Goal: Task Accomplishment & Management: Use online tool/utility

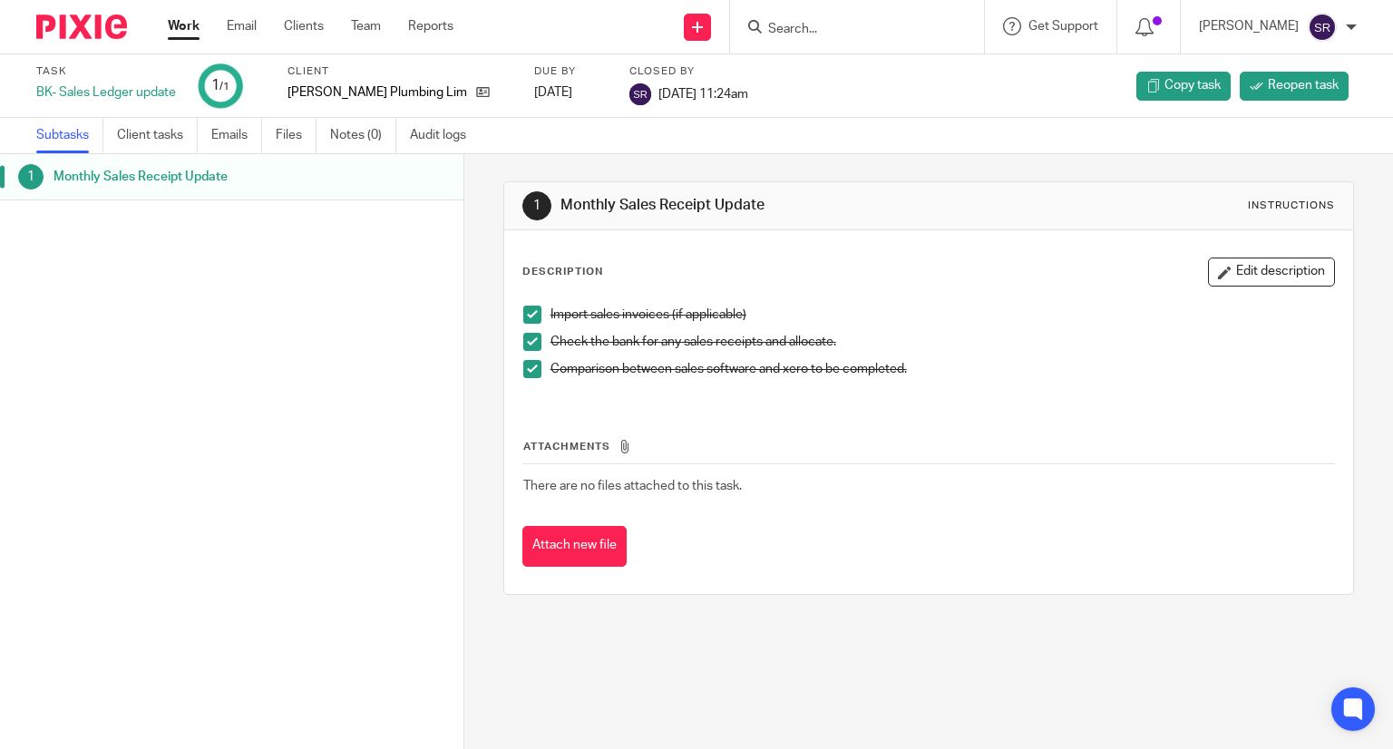
click at [180, 27] on link "Work" at bounding box center [184, 26] width 32 height 18
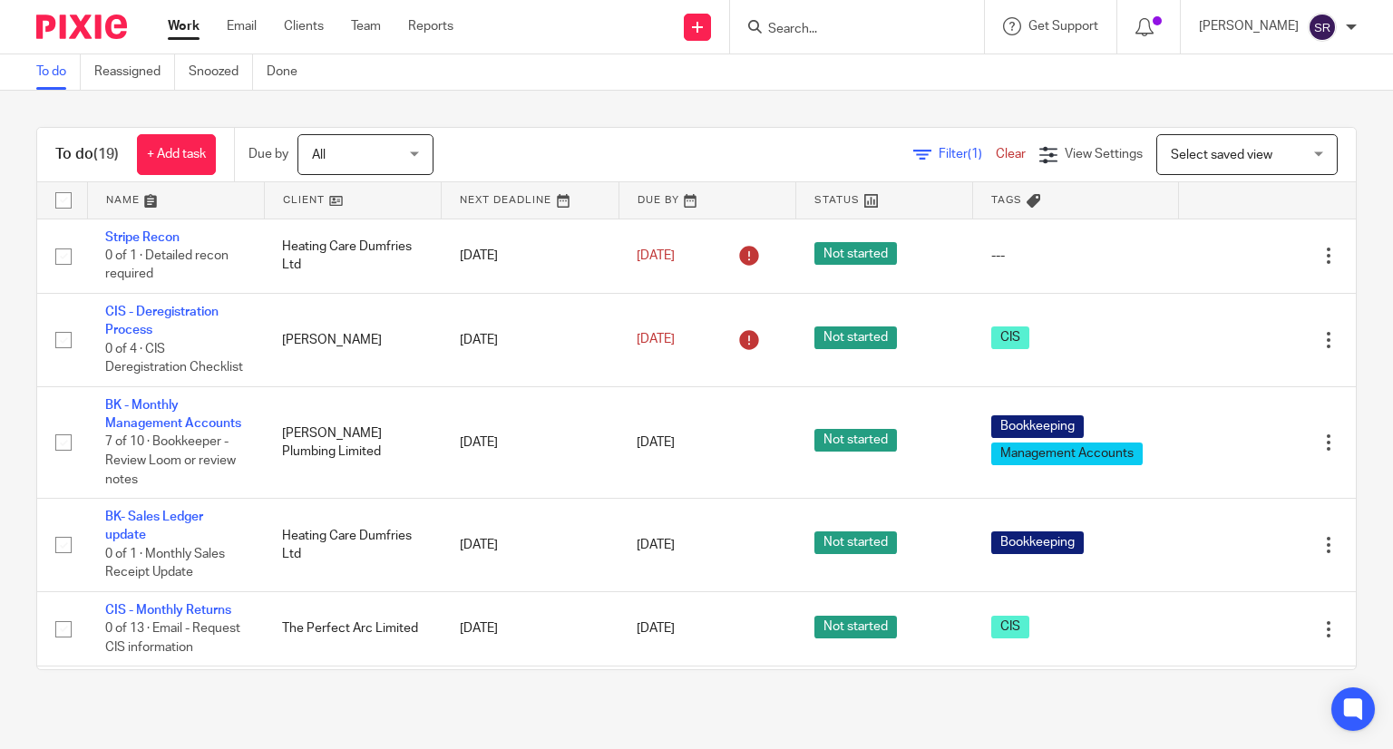
scroll to position [91, 0]
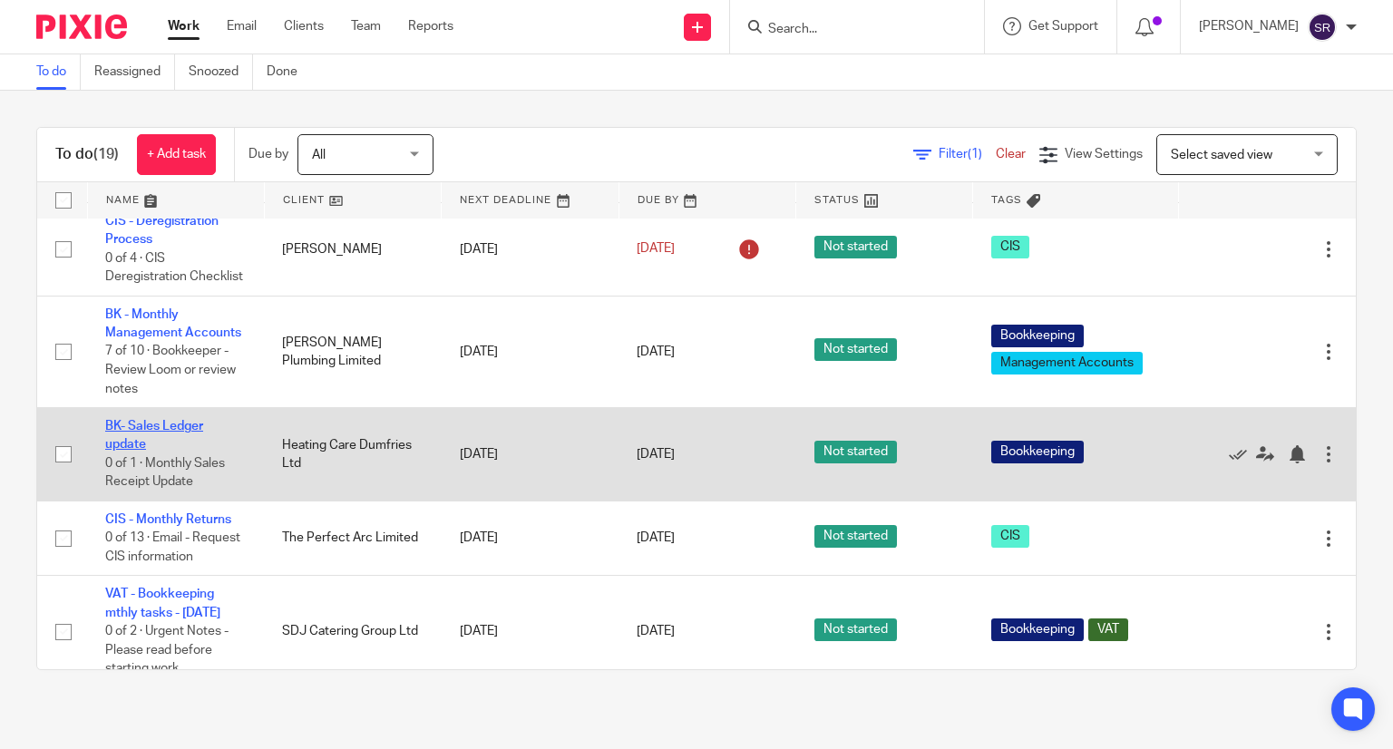
click at [156, 451] on link "BK- Sales Ledger update" at bounding box center [154, 435] width 98 height 31
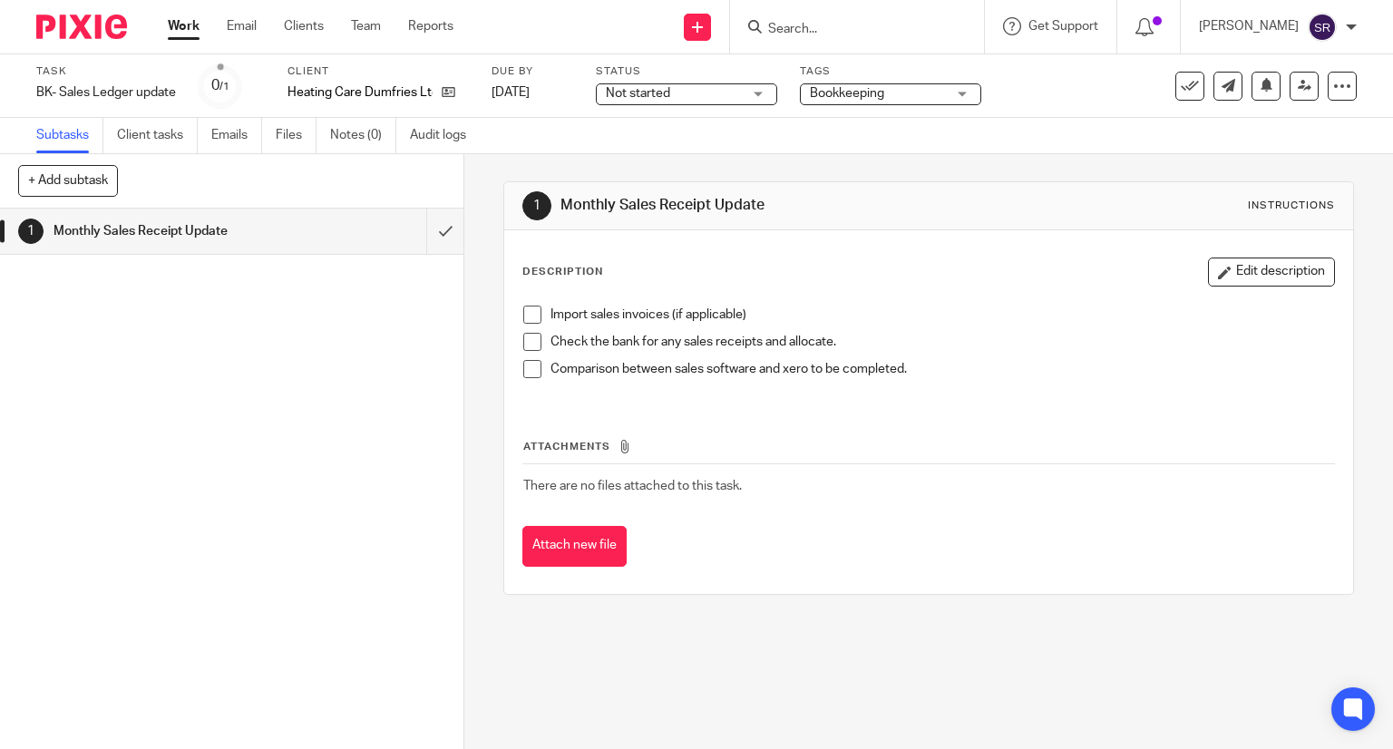
click at [530, 314] on span at bounding box center [532, 315] width 18 height 18
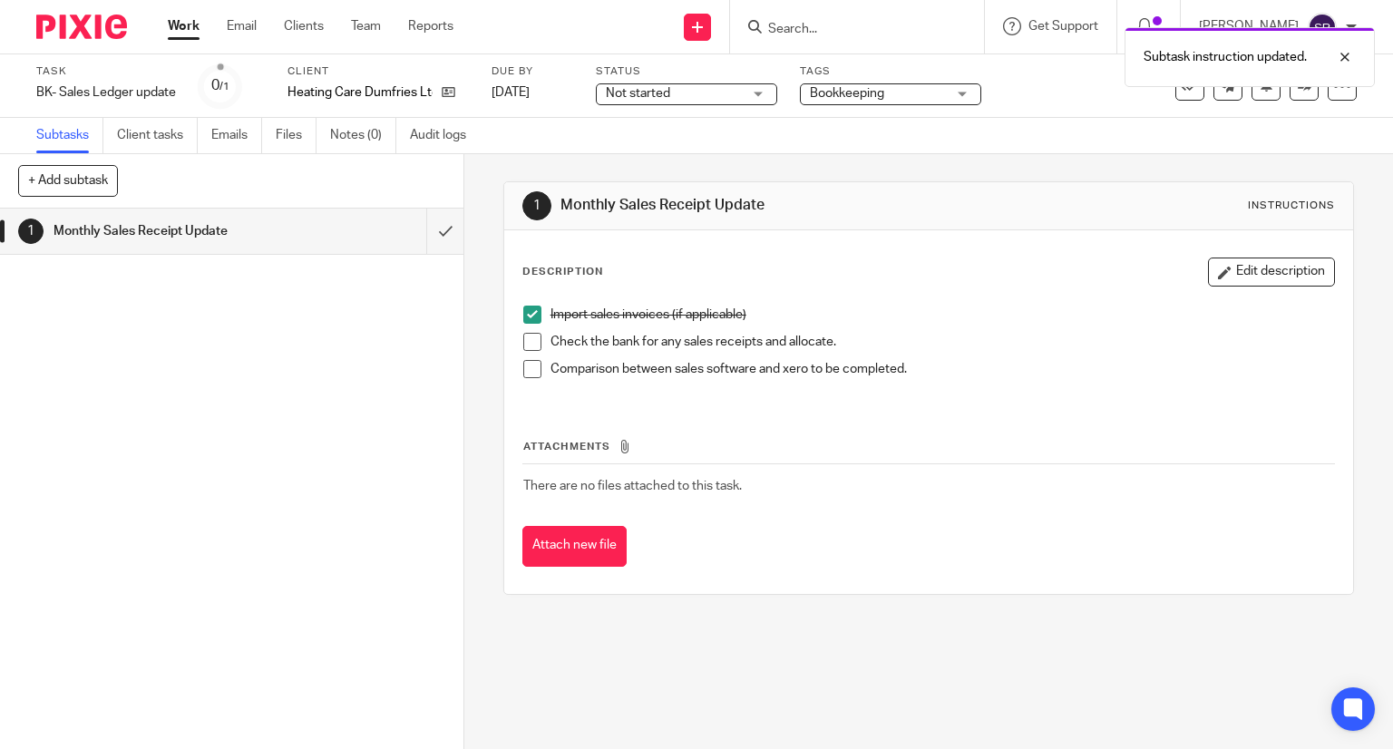
click at [526, 346] on span at bounding box center [532, 342] width 18 height 18
click at [526, 369] on span at bounding box center [532, 369] width 18 height 18
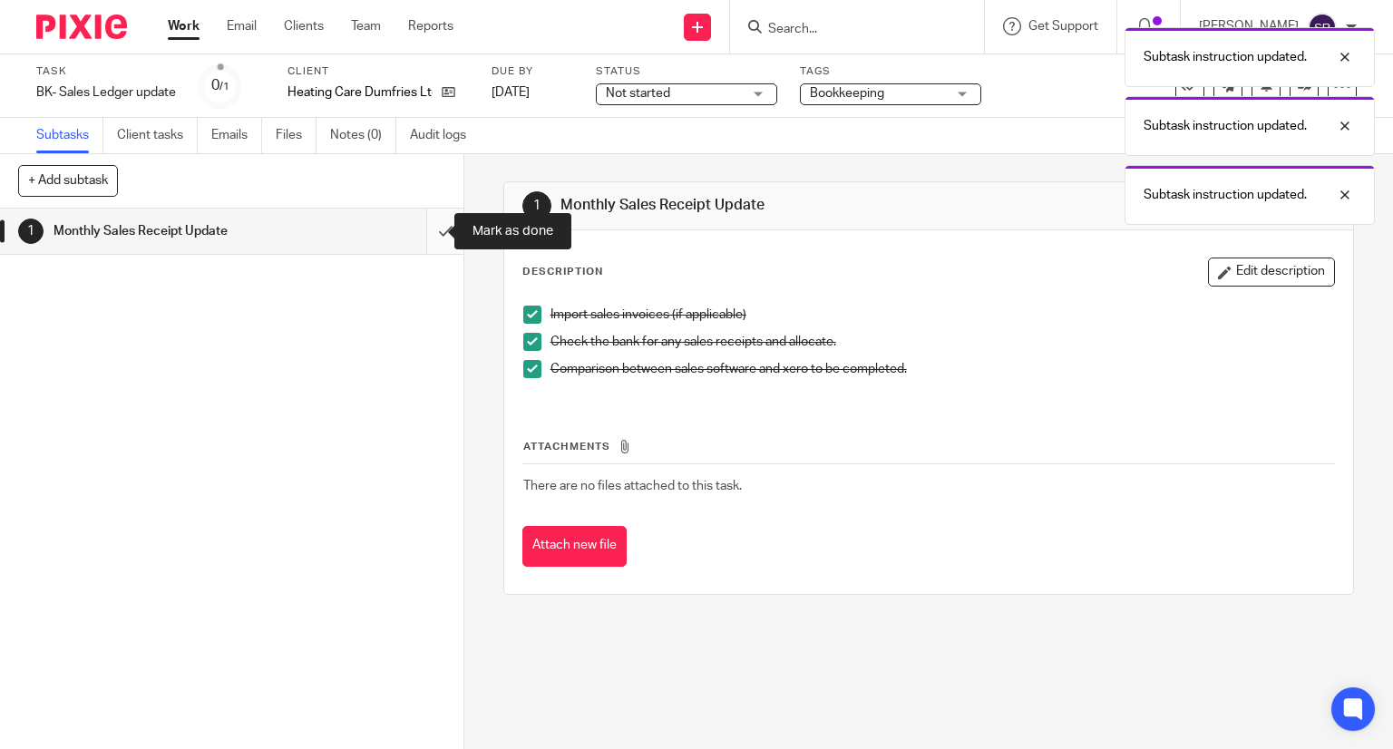
click at [430, 238] on input "submit" at bounding box center [231, 231] width 463 height 45
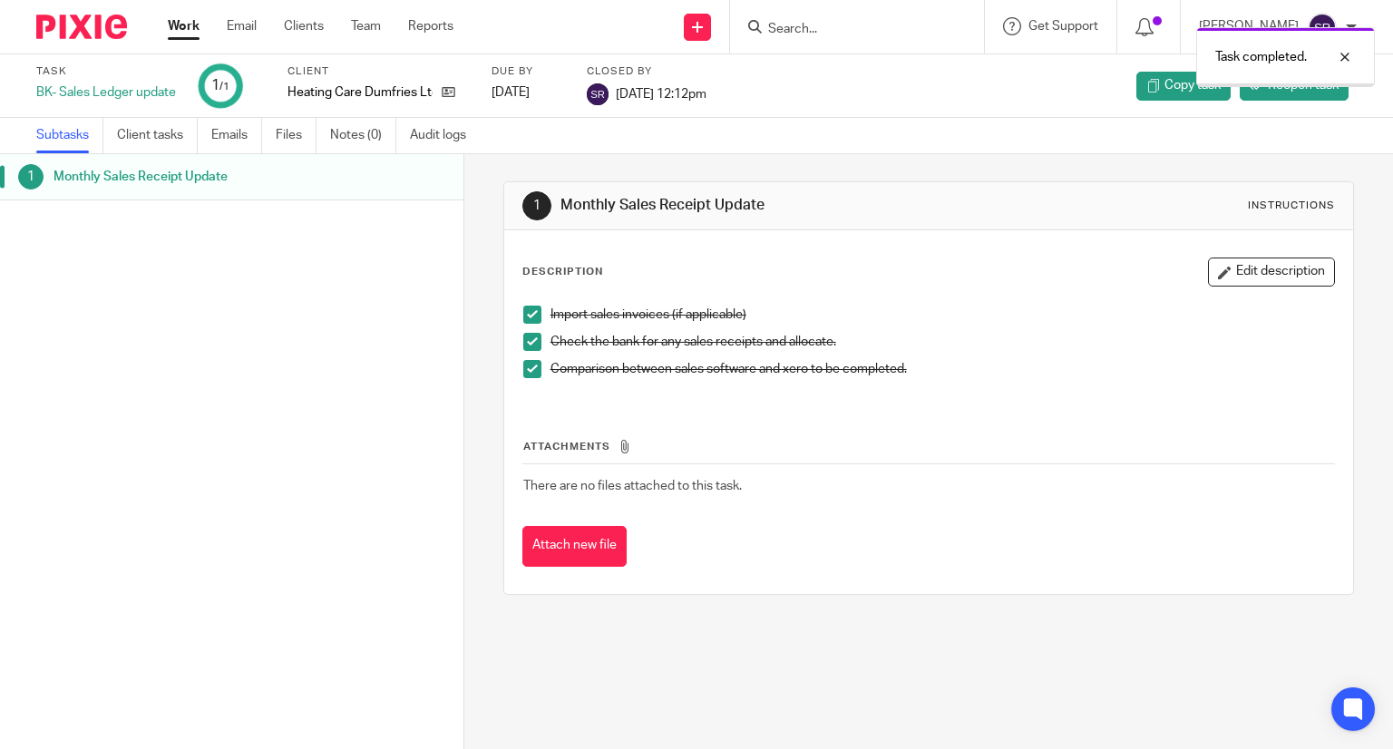
click at [190, 30] on link "Work" at bounding box center [184, 26] width 32 height 18
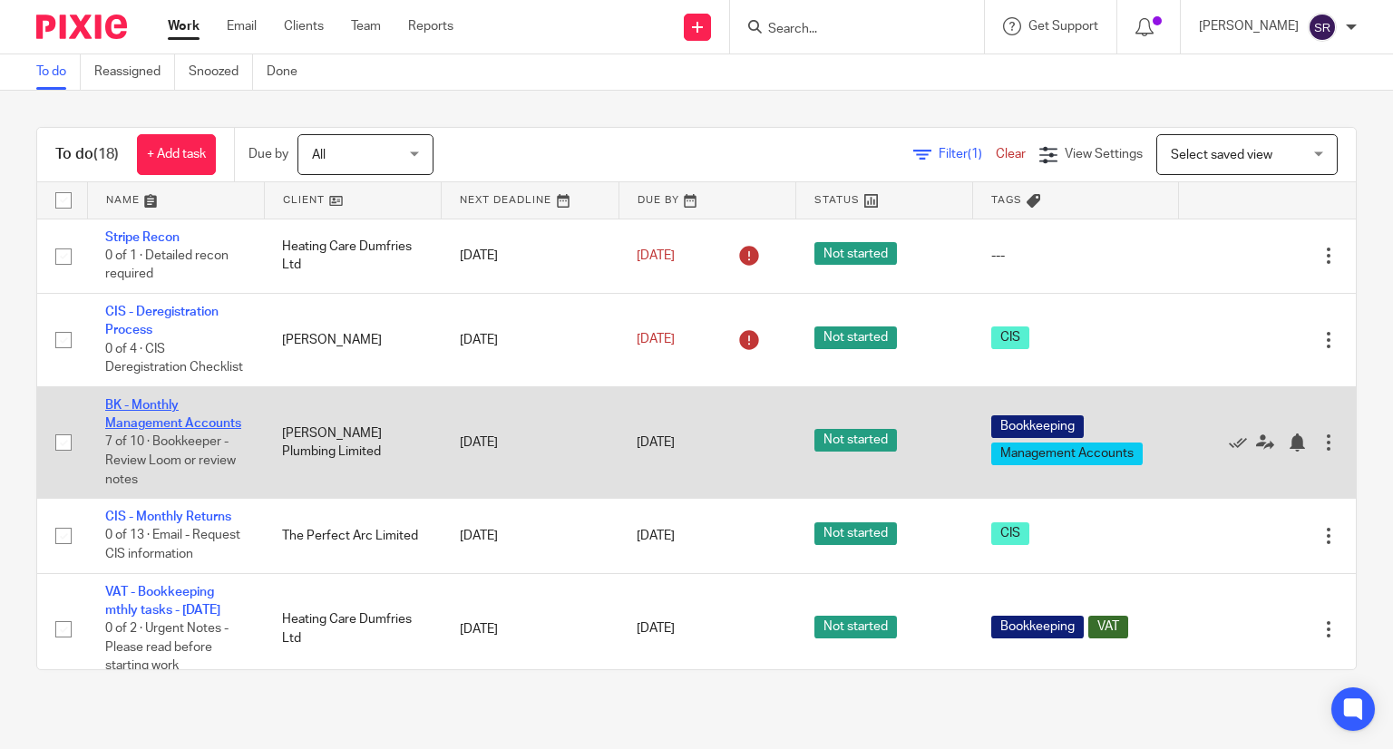
click at [147, 430] on link "BK - Monthly Management Accounts" at bounding box center [173, 414] width 136 height 31
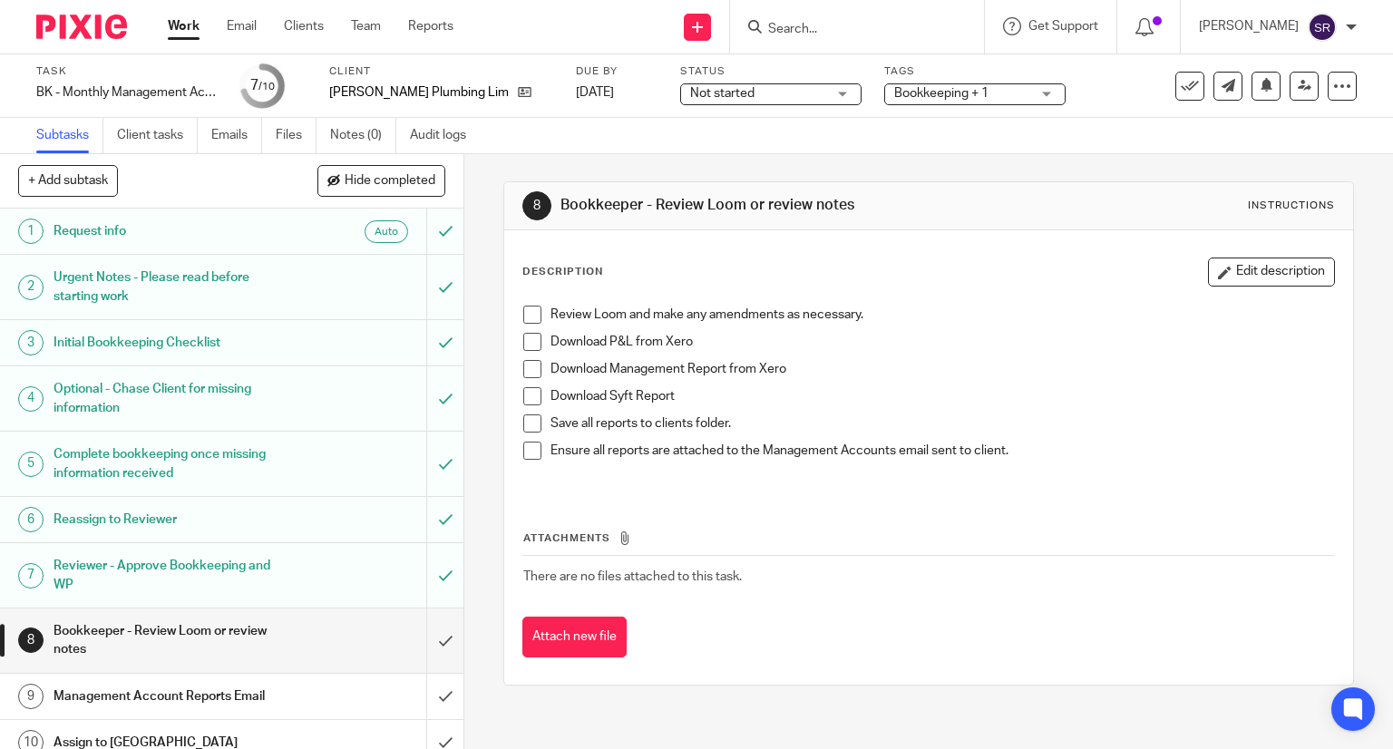
click at [523, 312] on span at bounding box center [532, 315] width 18 height 18
click at [537, 339] on li "Download P&L from Xero" at bounding box center [929, 346] width 812 height 27
click at [526, 342] on span at bounding box center [532, 342] width 18 height 18
click at [524, 371] on span at bounding box center [532, 369] width 18 height 18
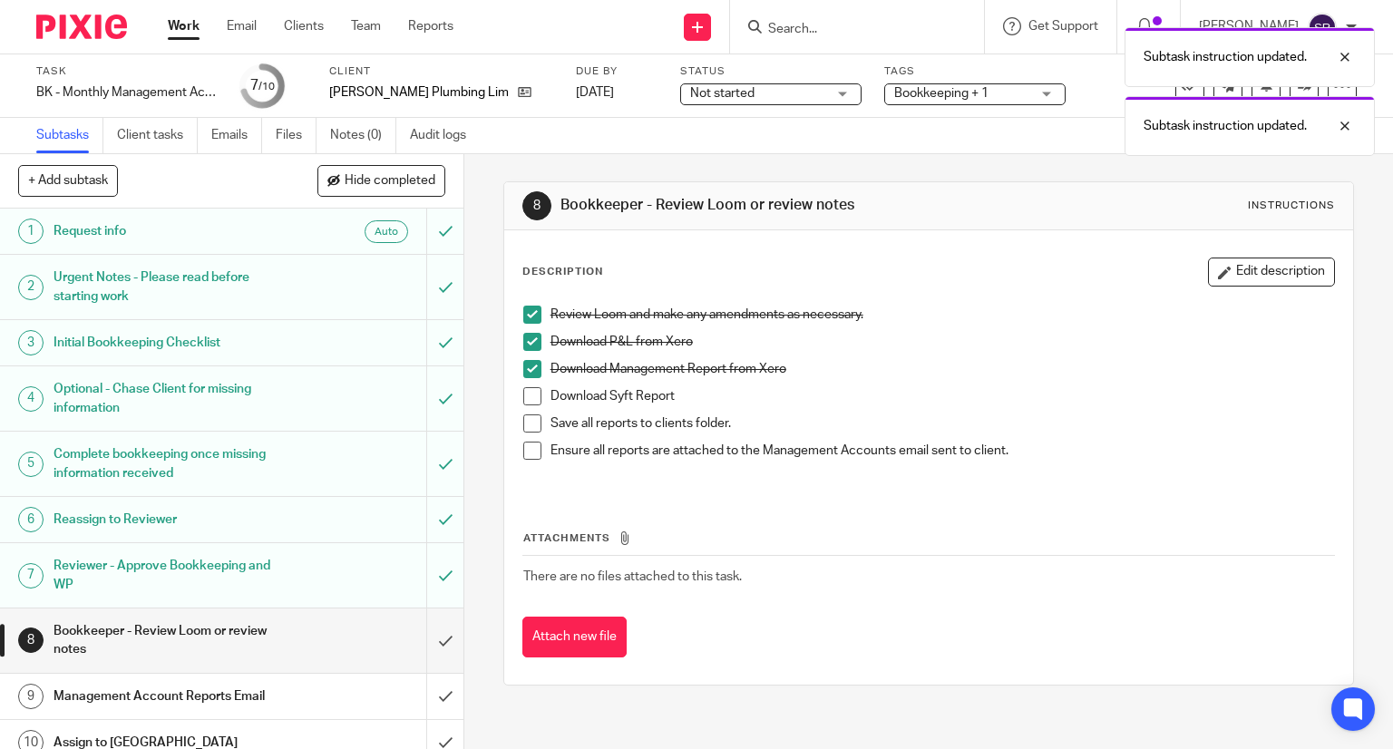
click at [523, 387] on span at bounding box center [532, 396] width 18 height 18
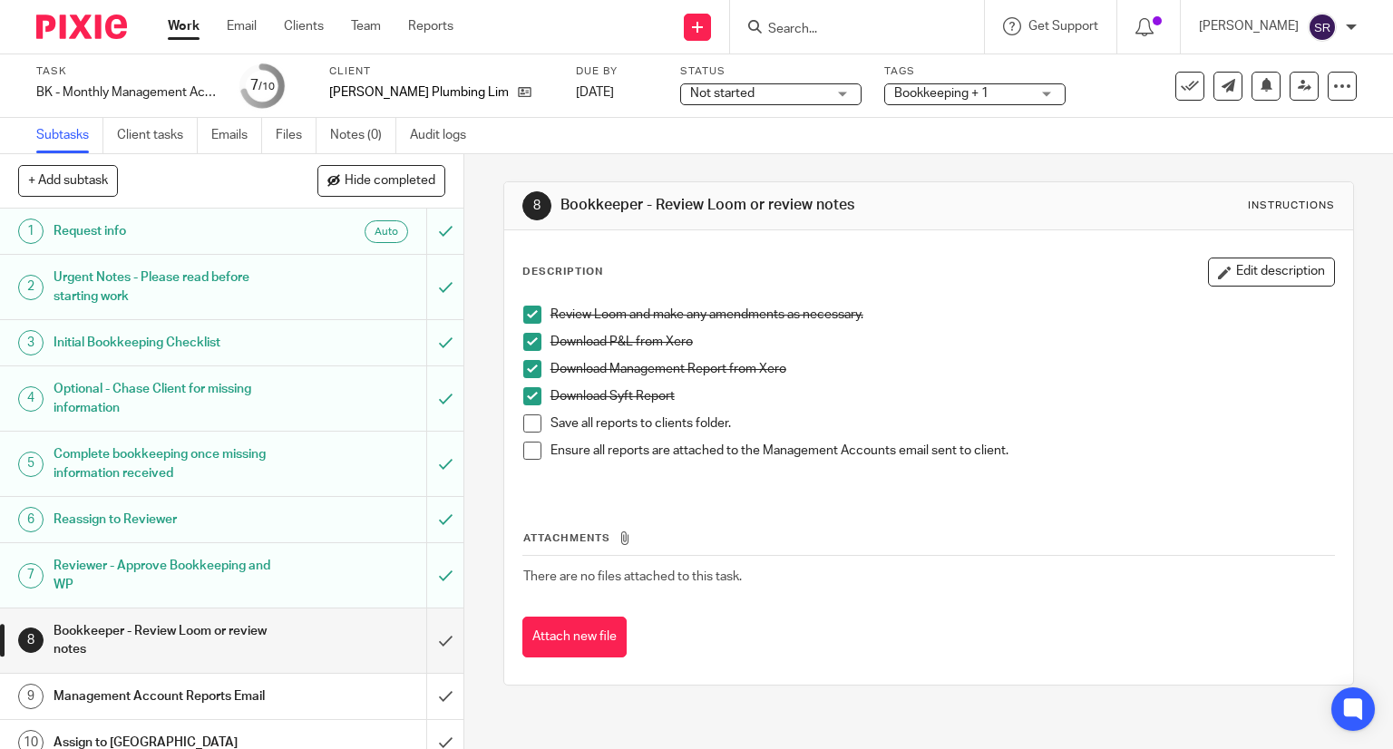
click at [526, 420] on span at bounding box center [532, 423] width 18 height 18
click at [530, 453] on span at bounding box center [532, 451] width 18 height 18
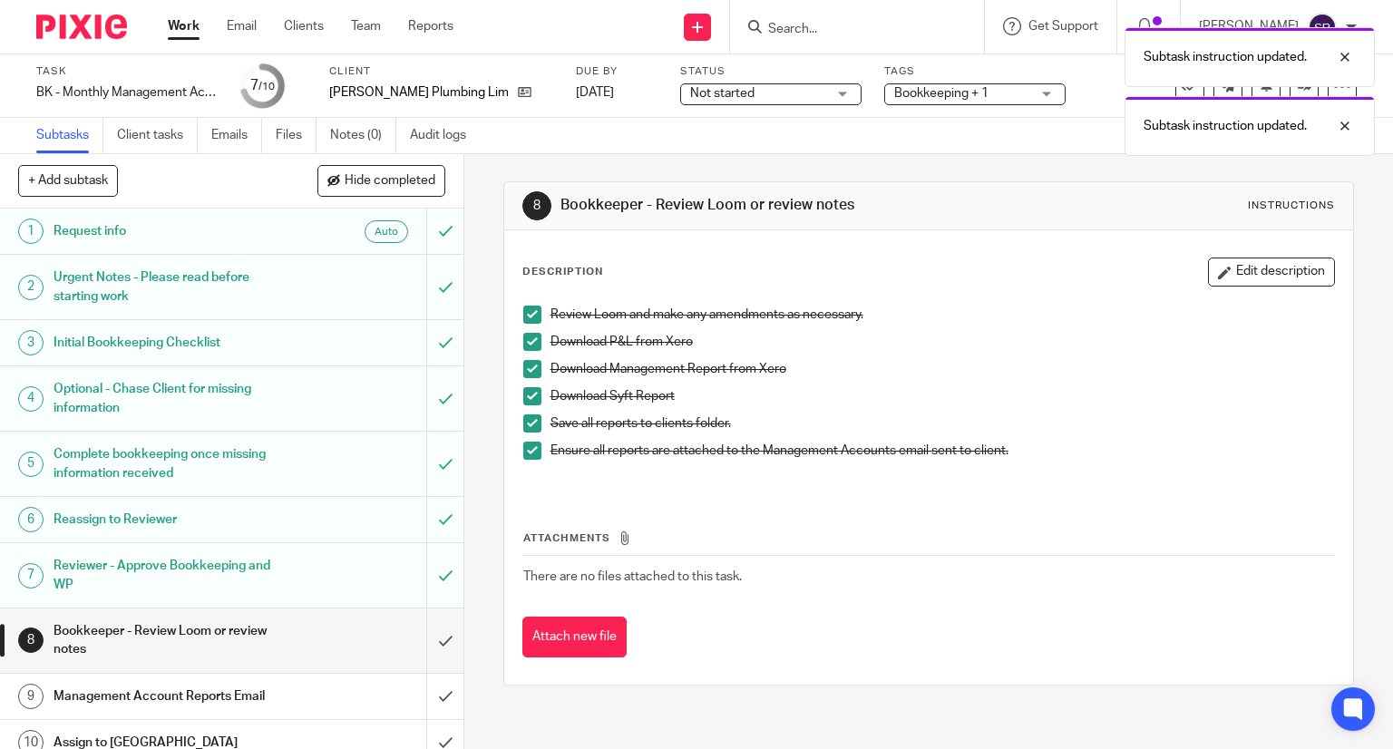
scroll to position [15, 0]
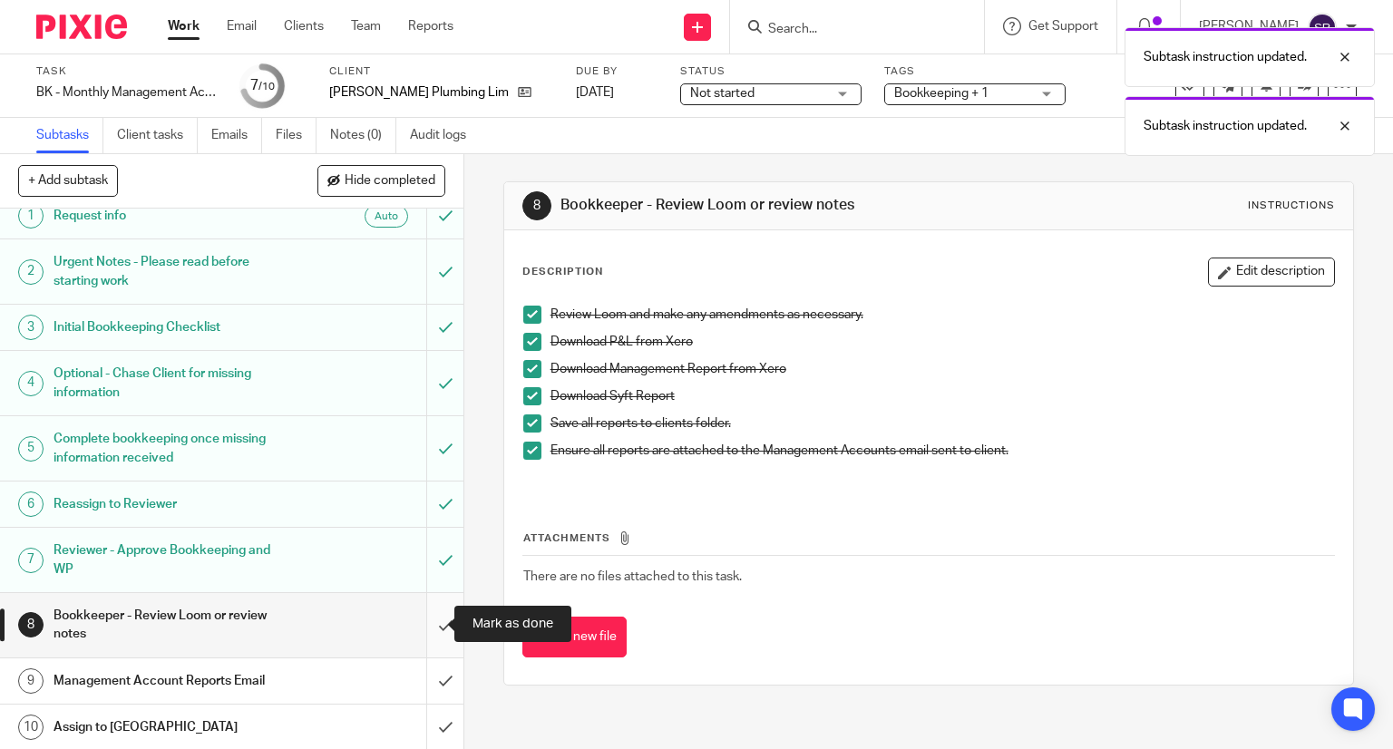
click at [425, 618] on input "submit" at bounding box center [231, 625] width 463 height 64
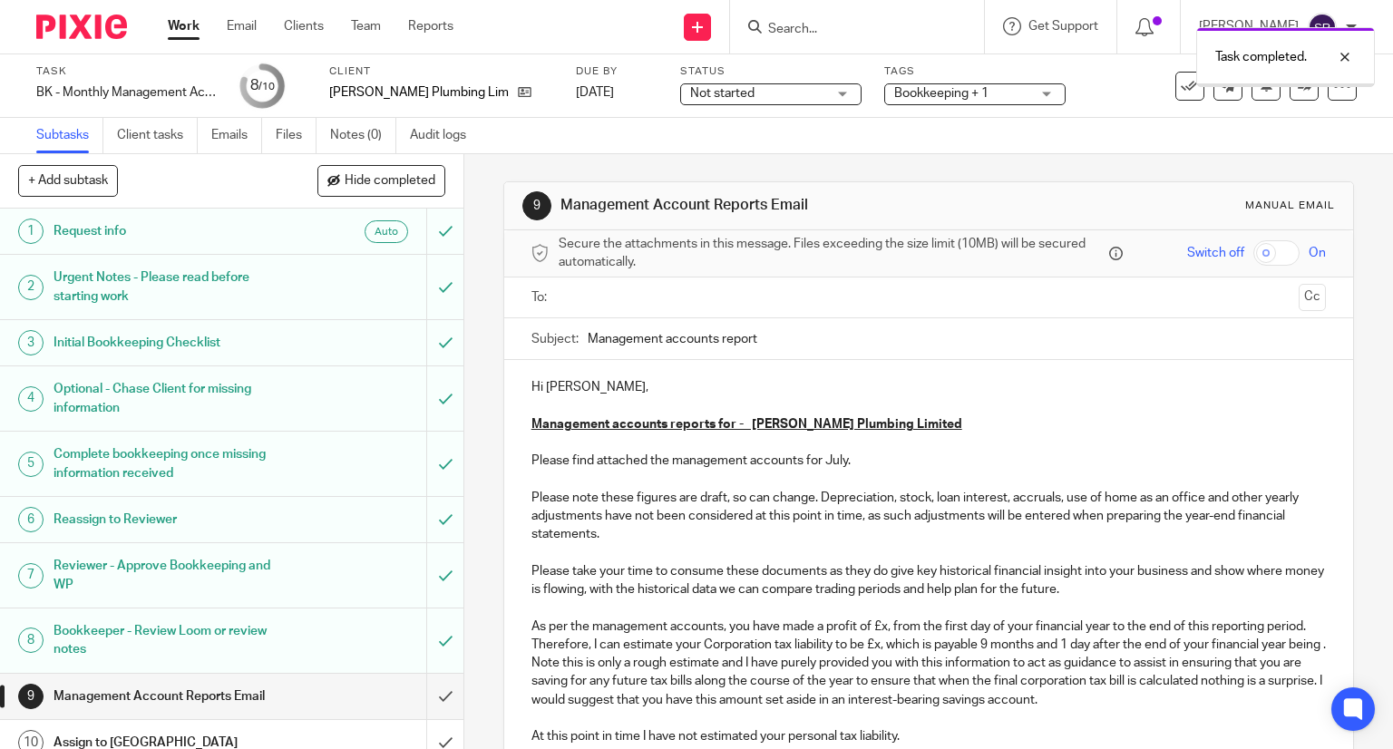
scroll to position [15, 0]
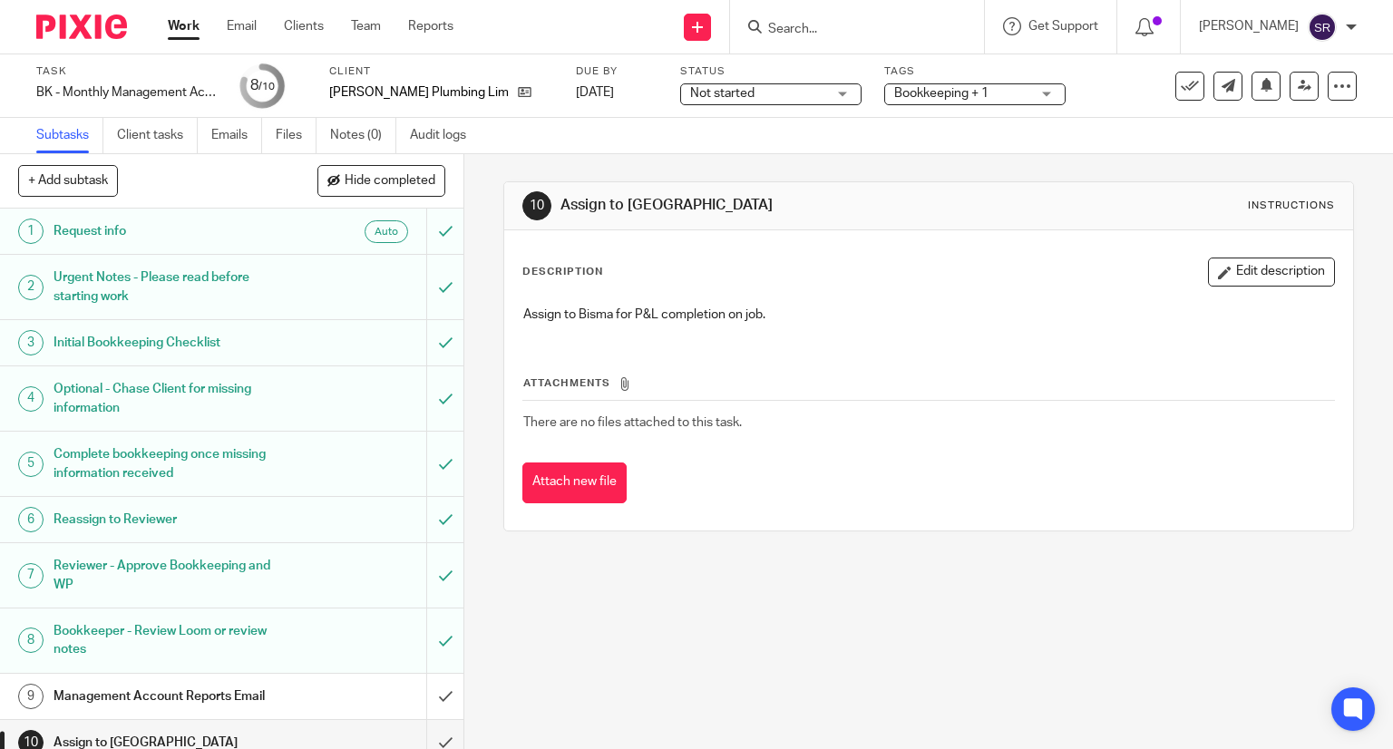
click at [258, 696] on h1 "Management Account Reports Email" at bounding box center [172, 696] width 237 height 27
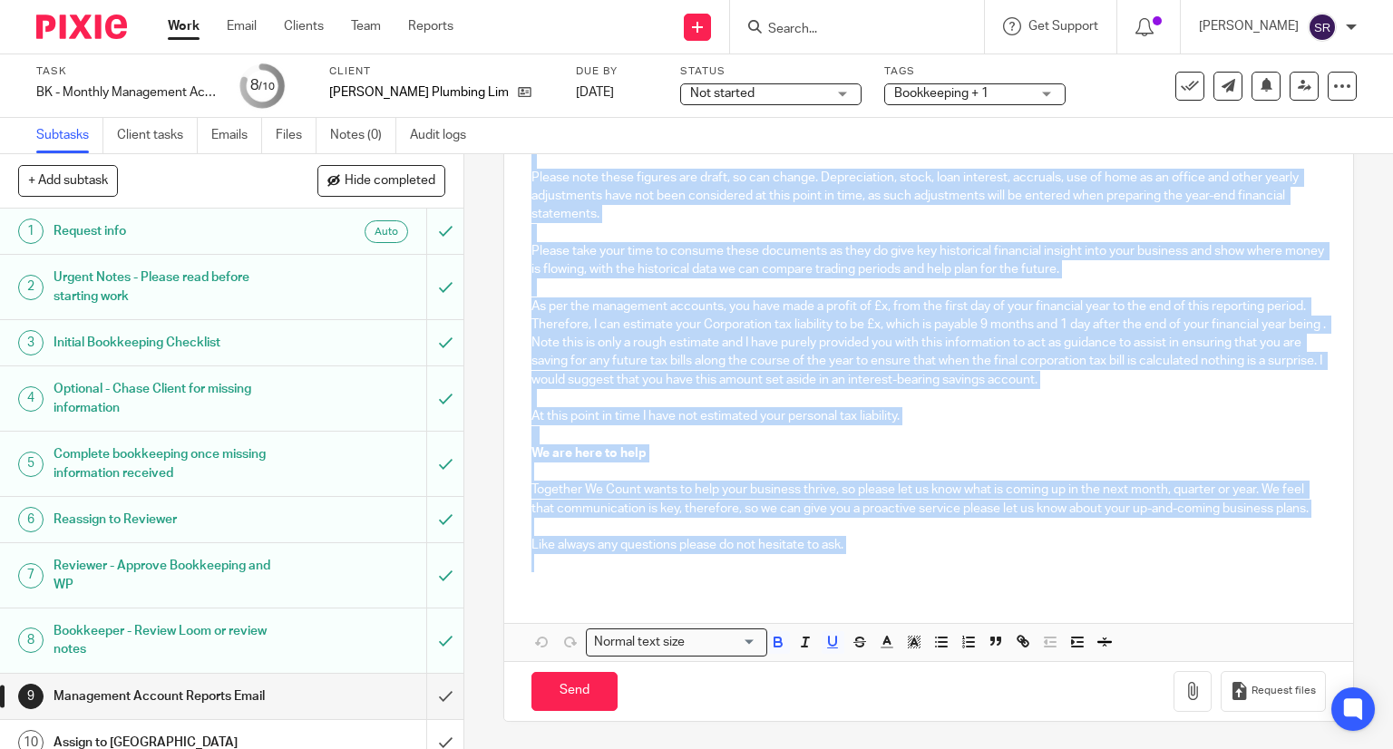
scroll to position [336, 0]
drag, startPoint x: 527, startPoint y: 291, endPoint x: 849, endPoint y: 545, distance: 410.0
click at [849, 545] on div "Hi [PERSON_NAME], Management accounts reports for - [PERSON_NAME] Plumbing Limi…" at bounding box center [929, 313] width 850 height 546
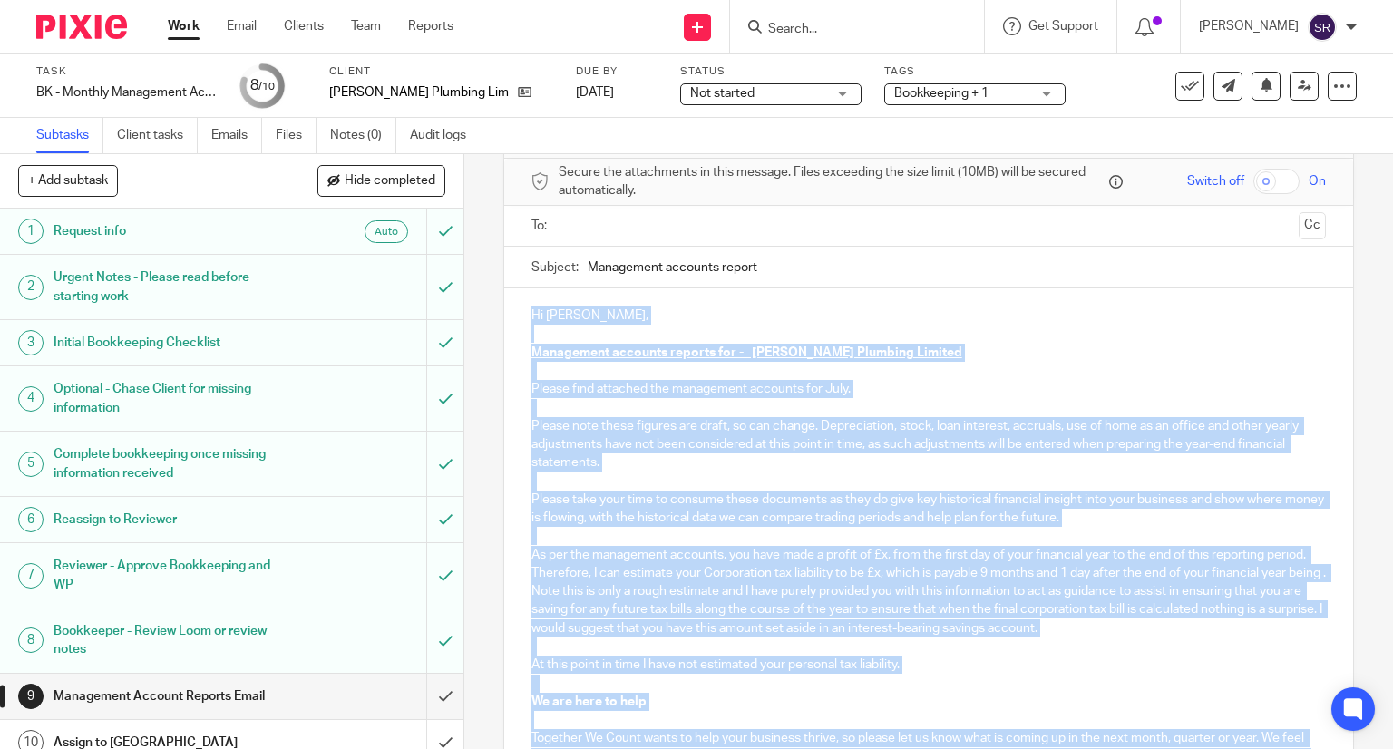
scroll to position [0, 0]
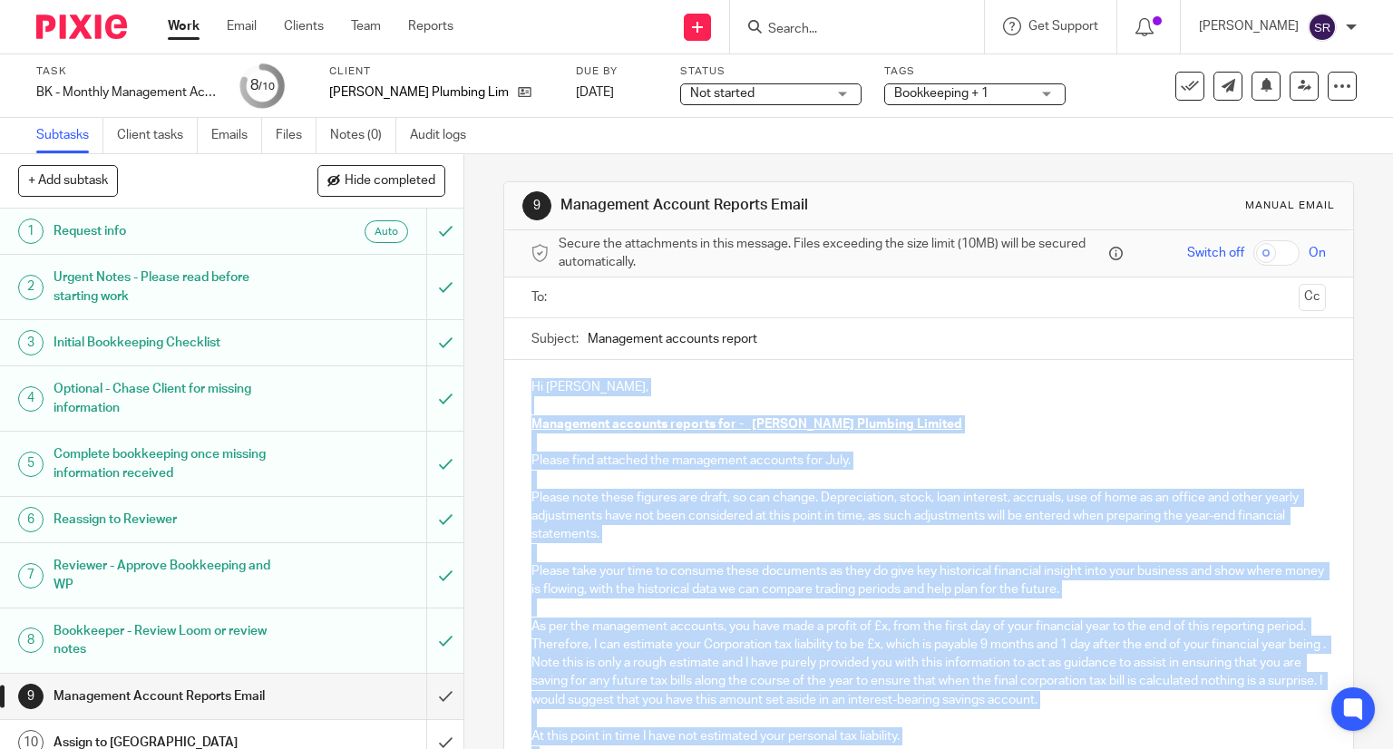
click at [807, 501] on p "Please note these figures are draft, so can change. Depreciation, stock, loan i…" at bounding box center [928, 636] width 795 height 294
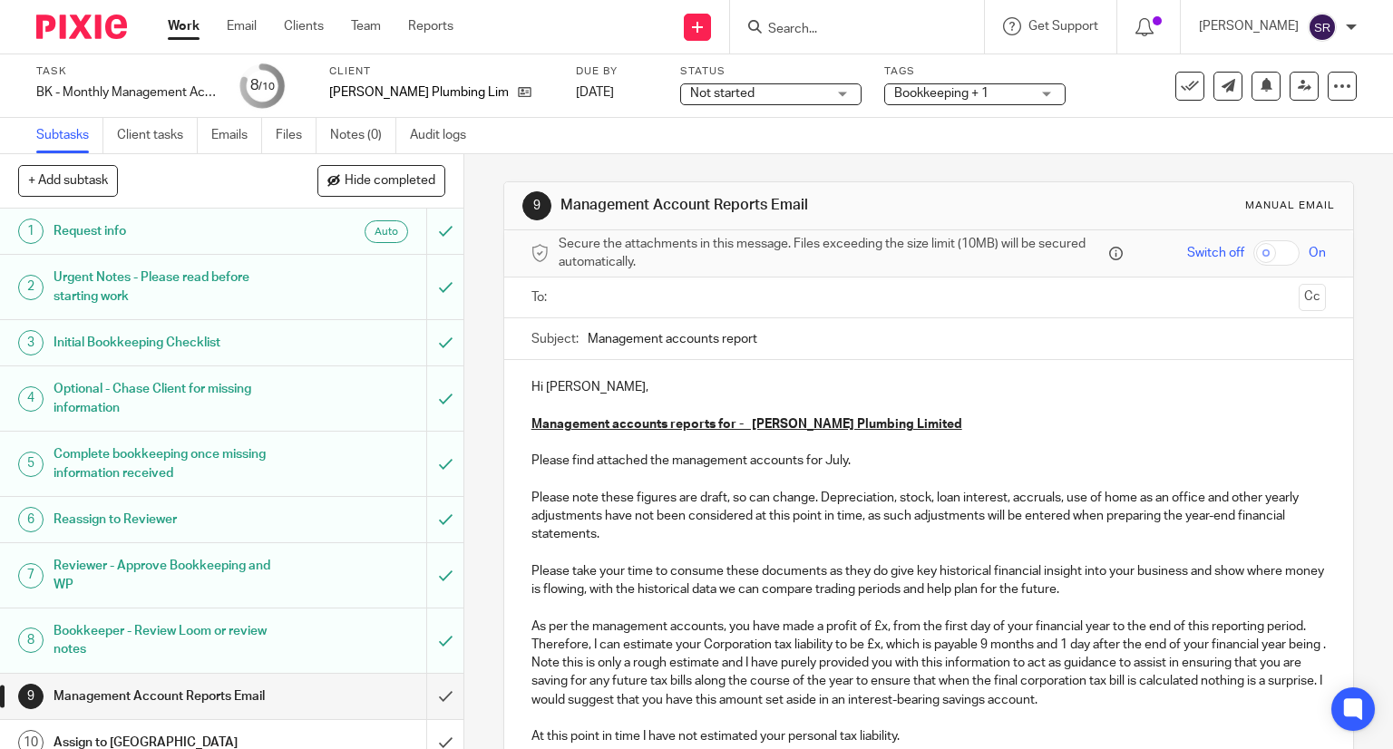
click at [843, 462] on p "Please find attached the management accounts for July." at bounding box center [928, 461] width 795 height 18
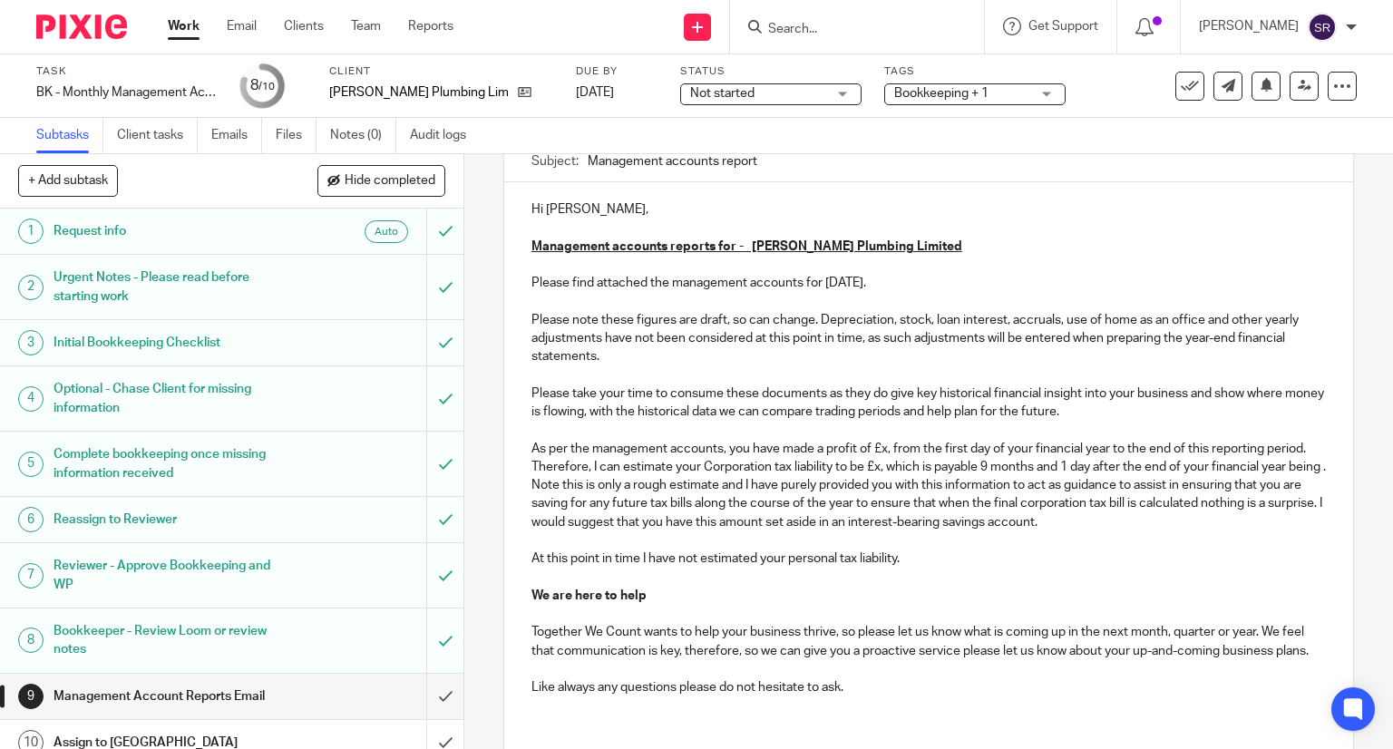
scroll to position [181, 0]
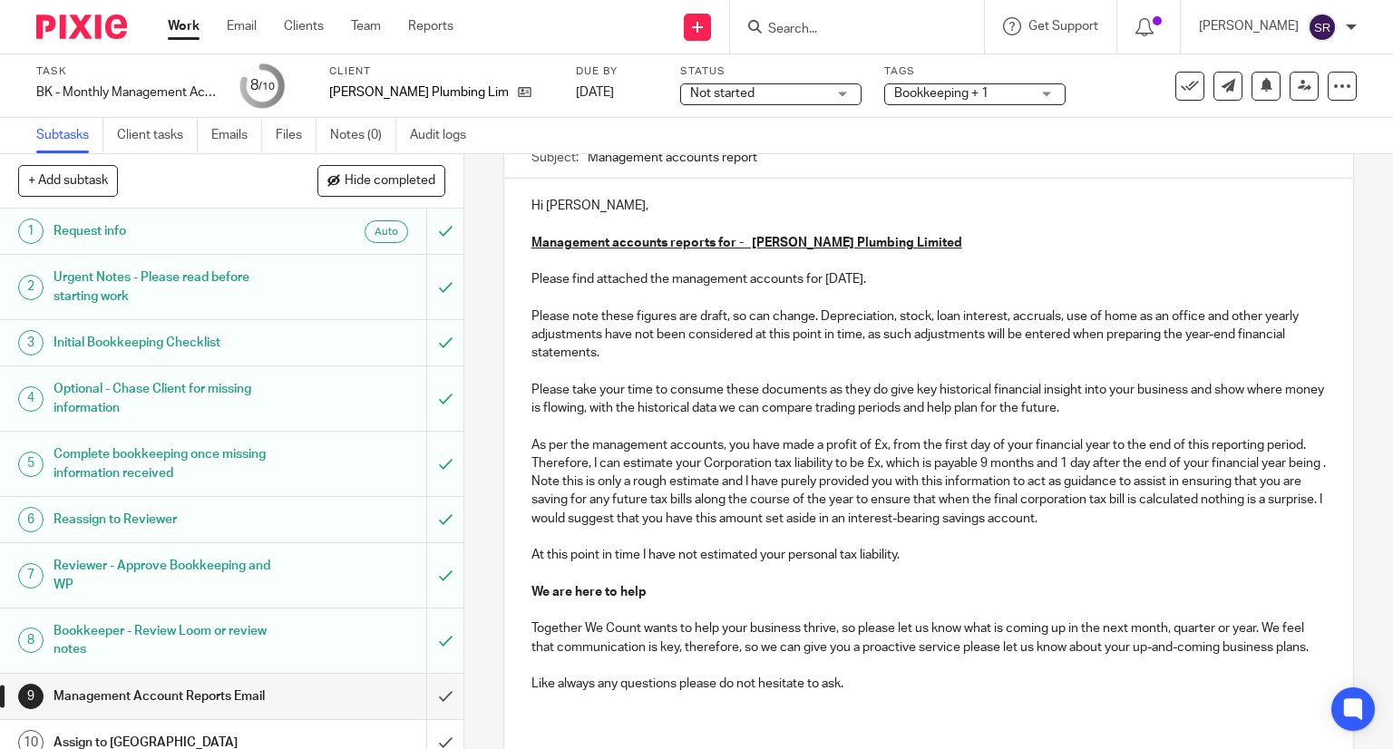
drag, startPoint x: 885, startPoint y: 443, endPoint x: 887, endPoint y: 458, distance: 15.5
click at [885, 442] on p "Please note these figures are draft, so can change. Depreciation, stock, loan i…" at bounding box center [928, 454] width 795 height 294
click at [918, 458] on p "Please note these figures are draft, so can change. Depreciation, stock, loan i…" at bounding box center [928, 454] width 795 height 294
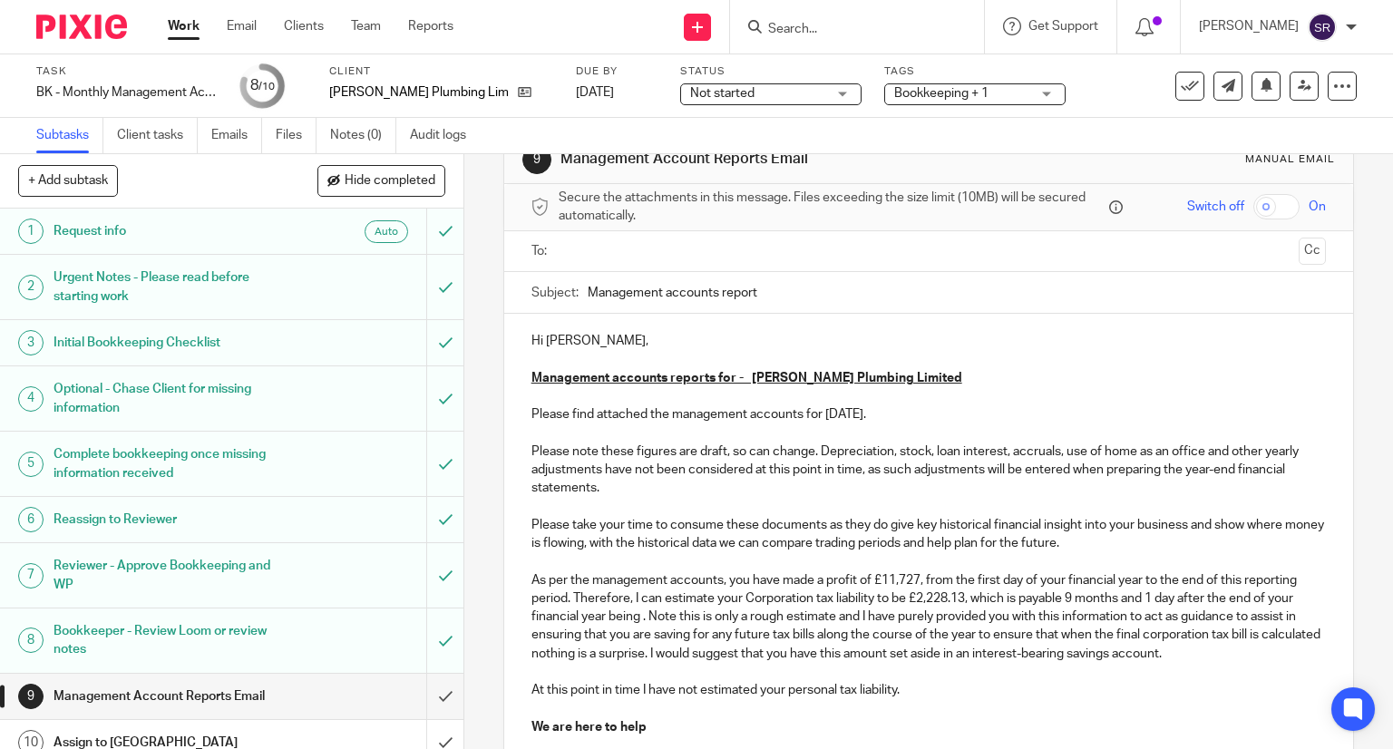
scroll to position [0, 0]
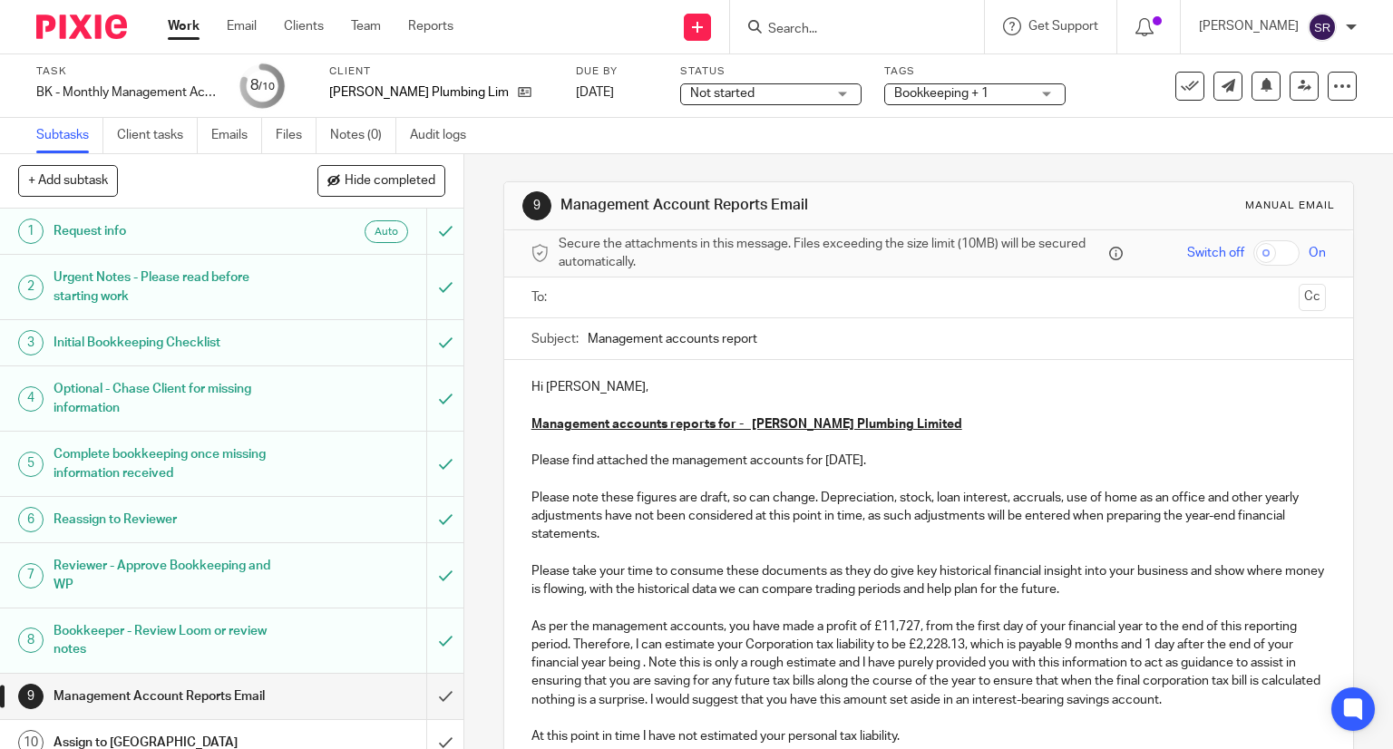
click at [787, 335] on input "Management accounts report" at bounding box center [957, 338] width 739 height 41
type input "Management accounts report for [DATE]"
click at [749, 292] on input "text" at bounding box center [928, 297] width 726 height 21
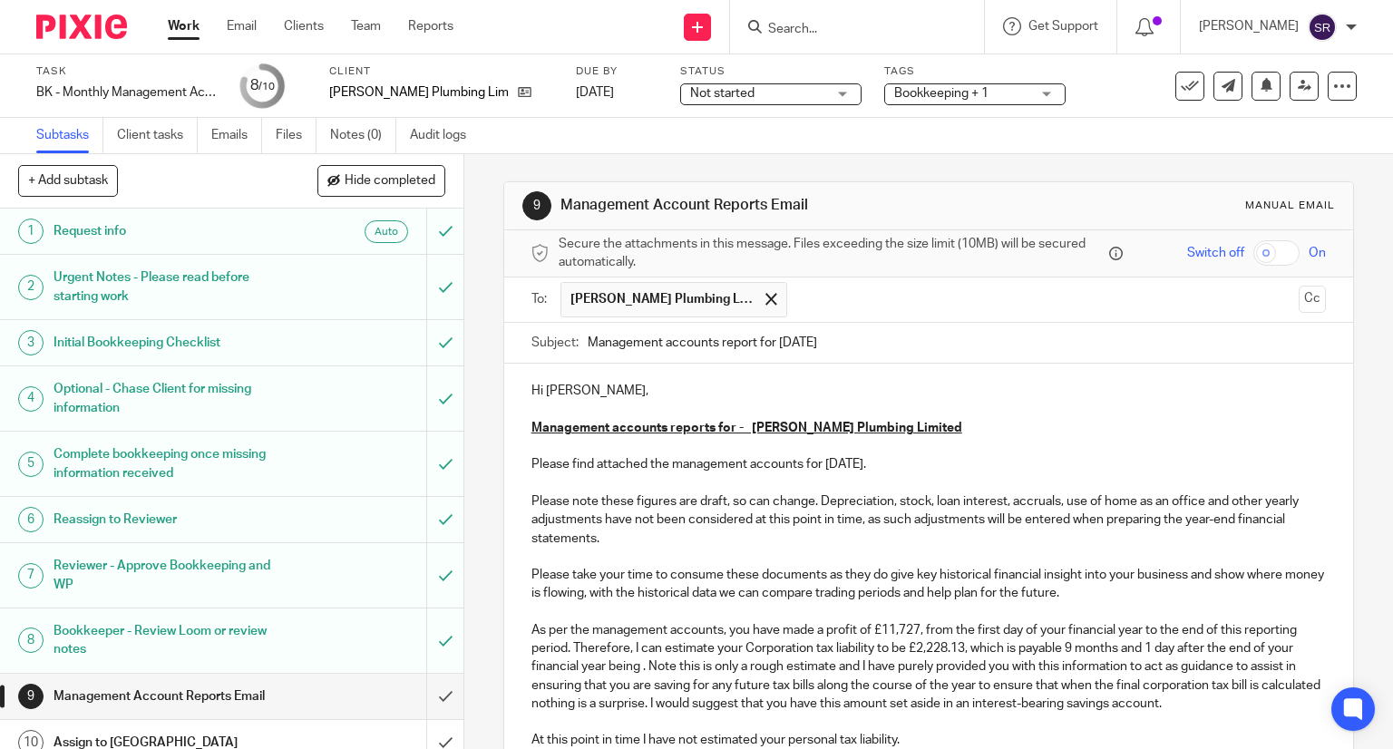
click at [1299, 295] on button "Cc" at bounding box center [1312, 299] width 27 height 27
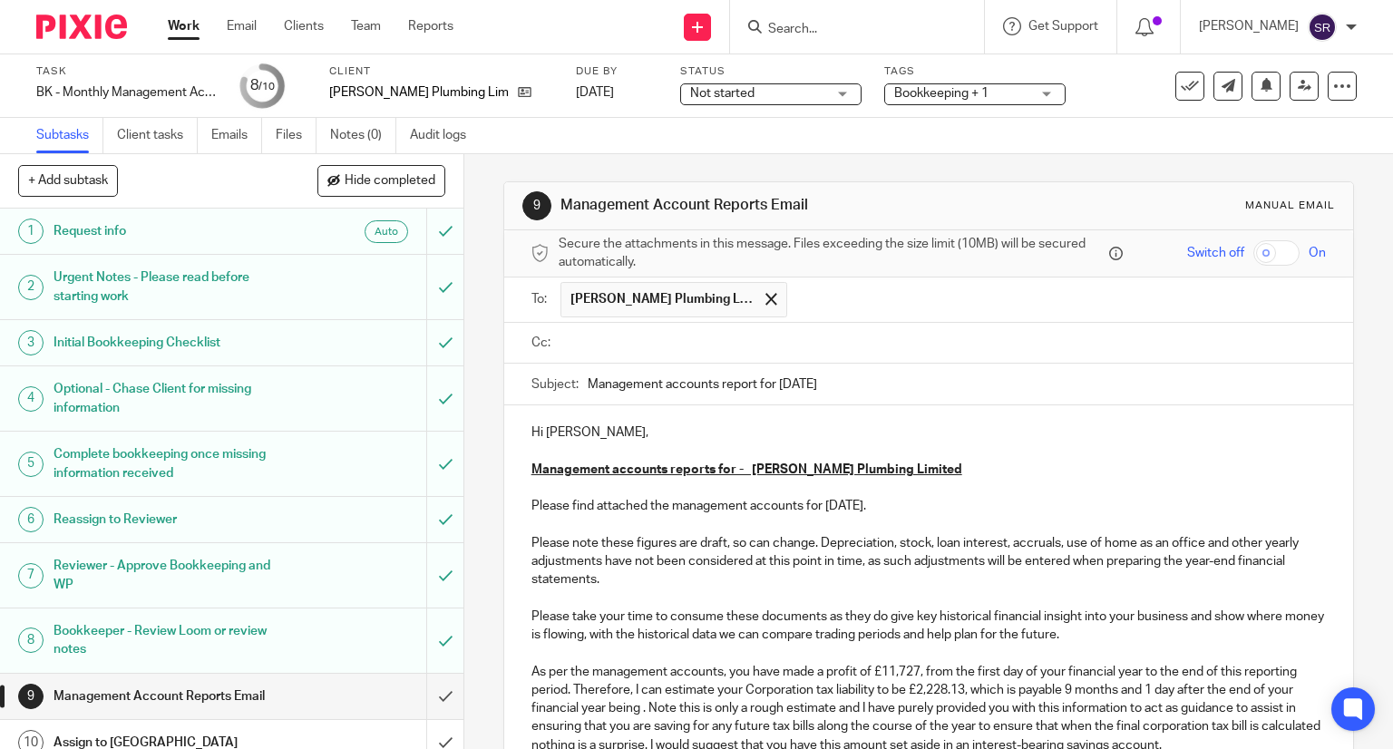
click at [920, 347] on input "text" at bounding box center [942, 343] width 754 height 21
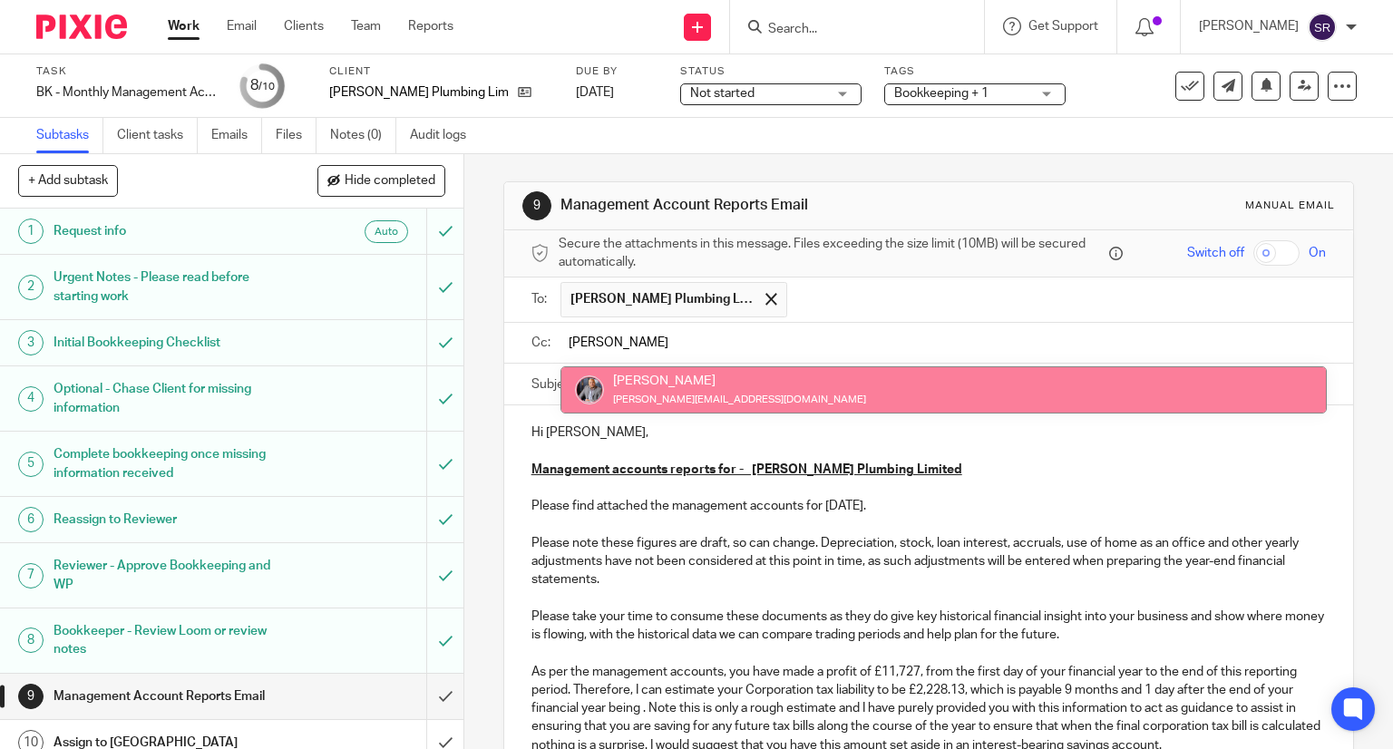
type input "[PERSON_NAME]"
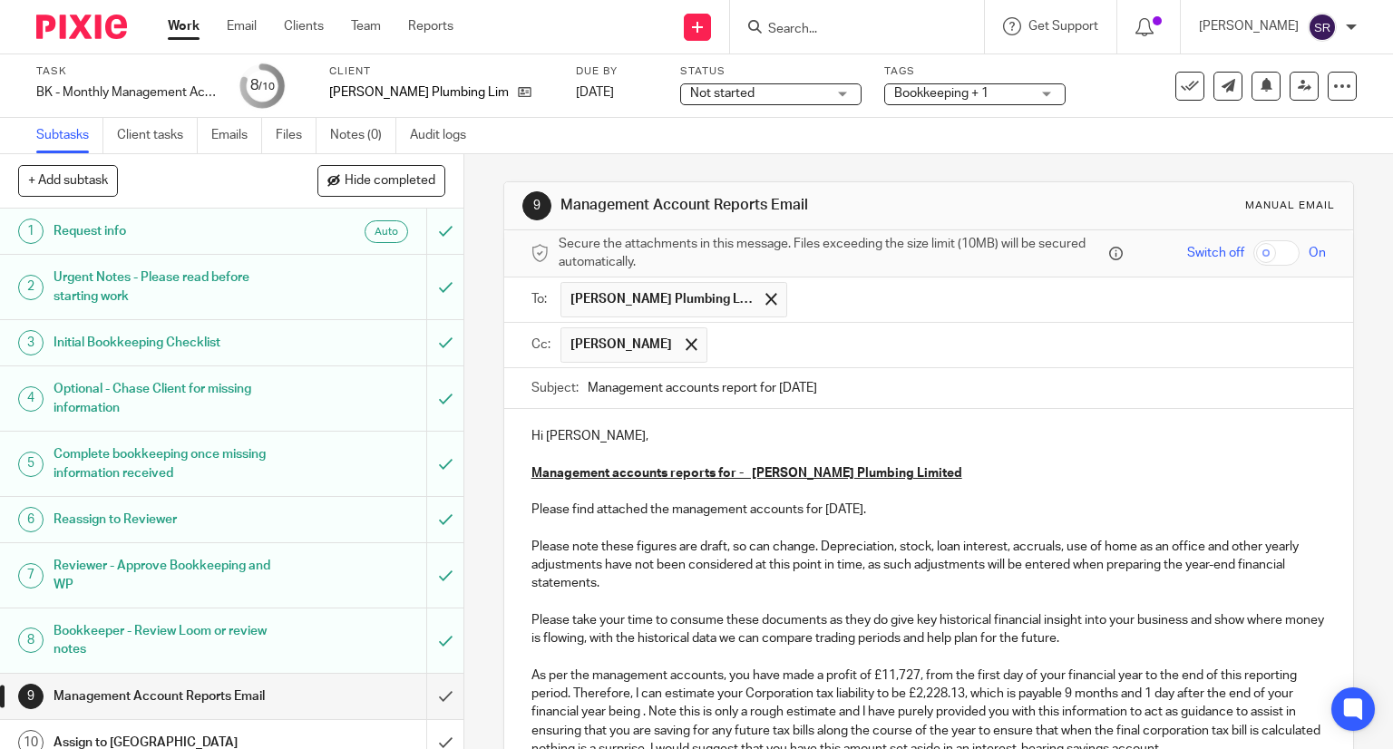
click at [874, 338] on input "text" at bounding box center [1017, 344] width 602 height 35
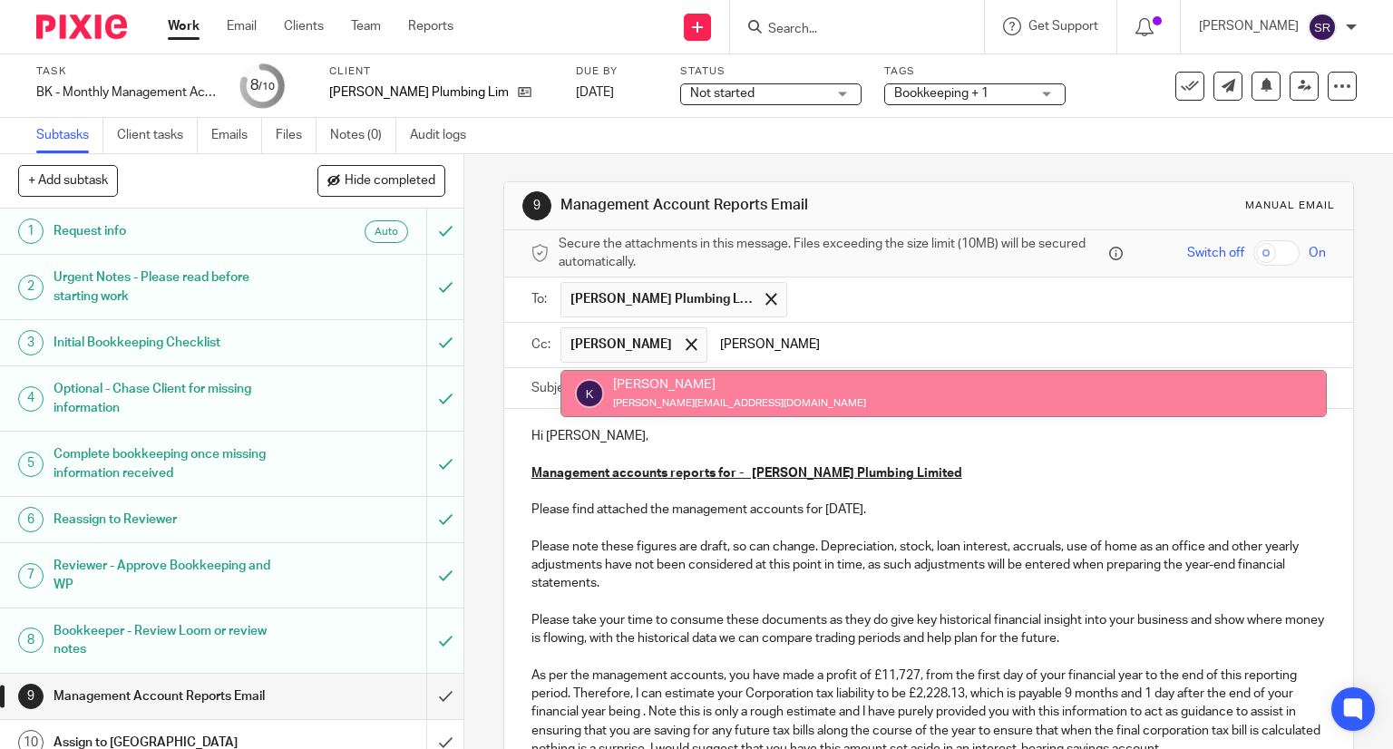
type input "[PERSON_NAME]"
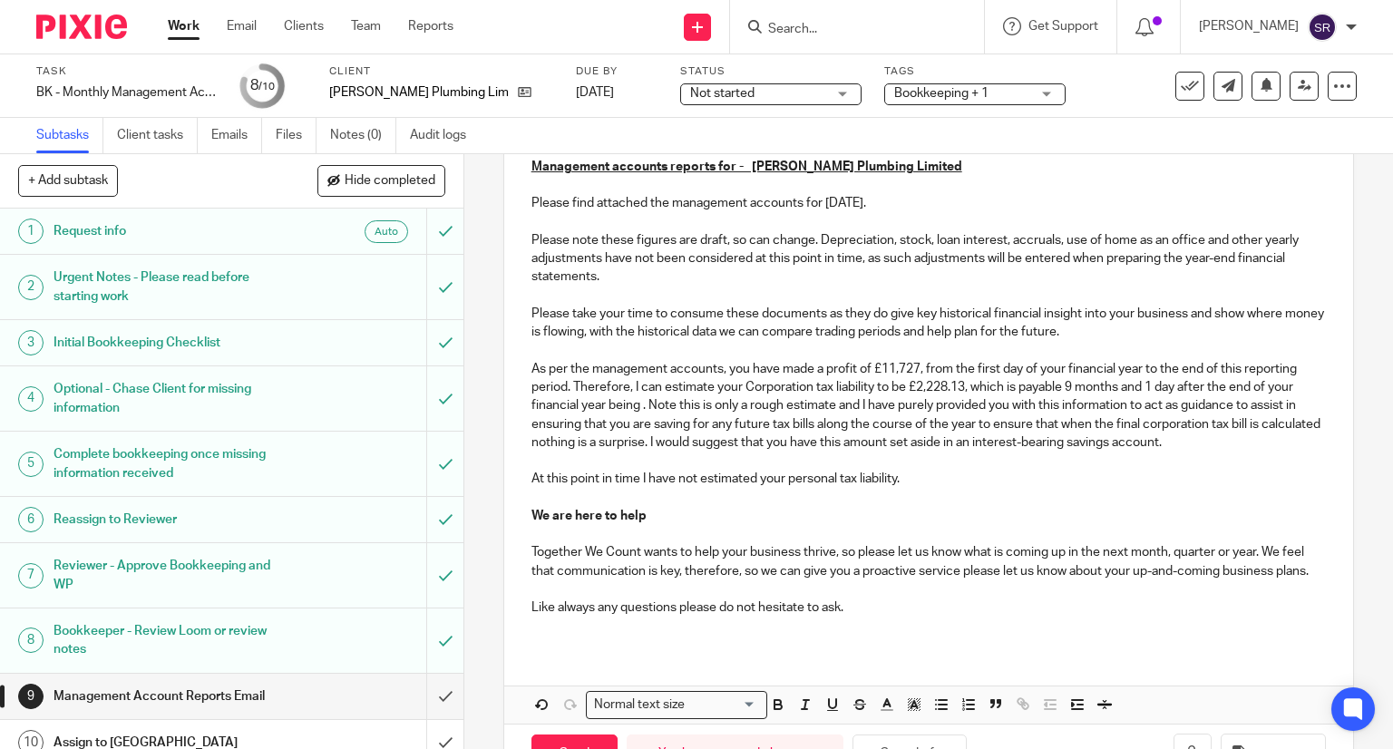
scroll to position [384, 0]
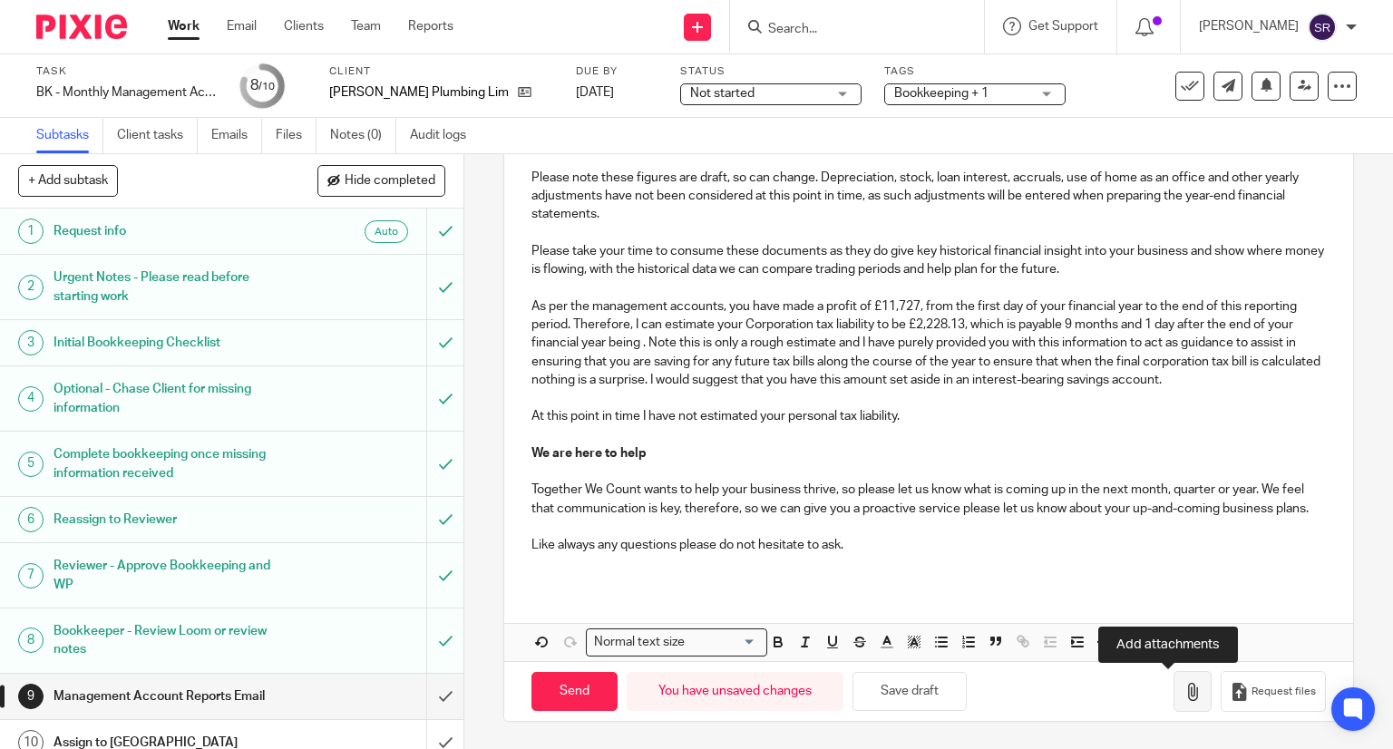
click at [1183, 694] on icon "button" at bounding box center [1192, 692] width 18 height 18
click at [849, 591] on div "Hi [PERSON_NAME], Management accounts reports for - [PERSON_NAME] Plumbing Limi…" at bounding box center [929, 350] width 850 height 621
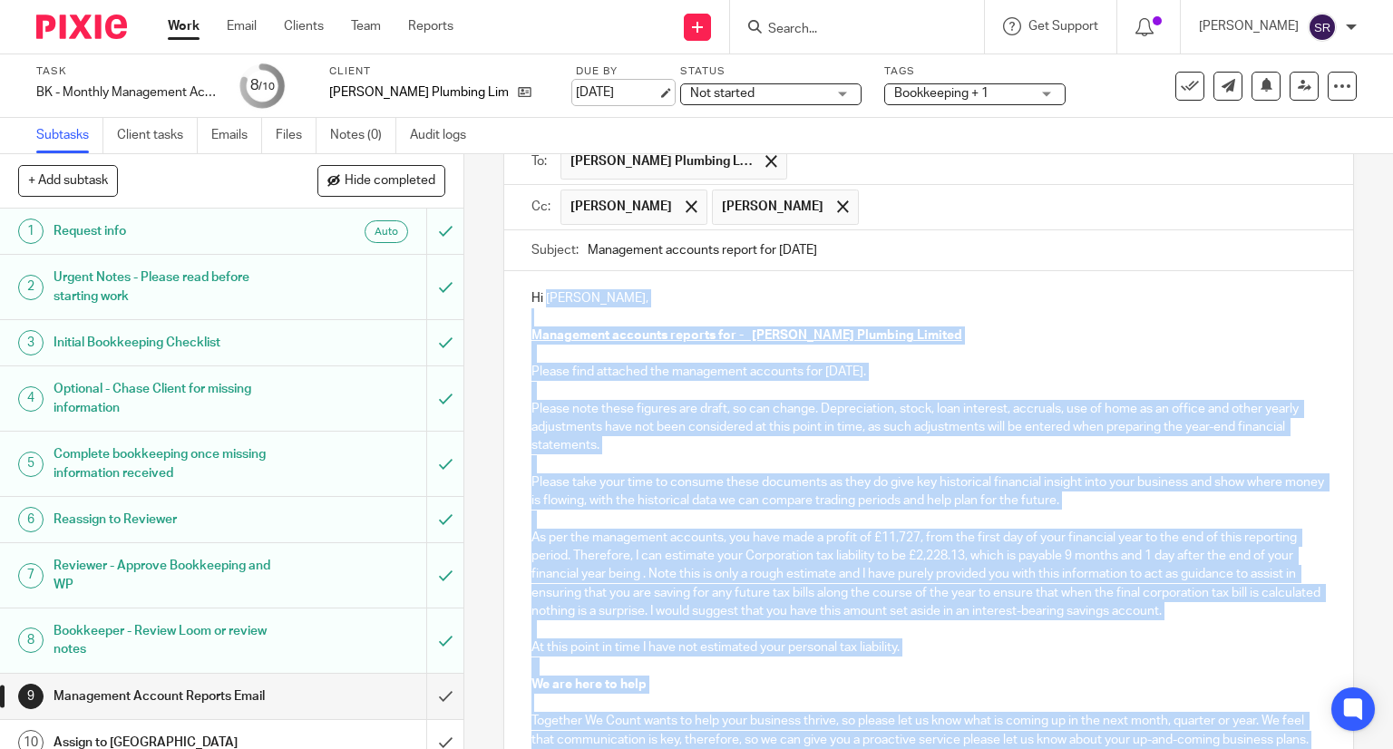
scroll to position [0, 0]
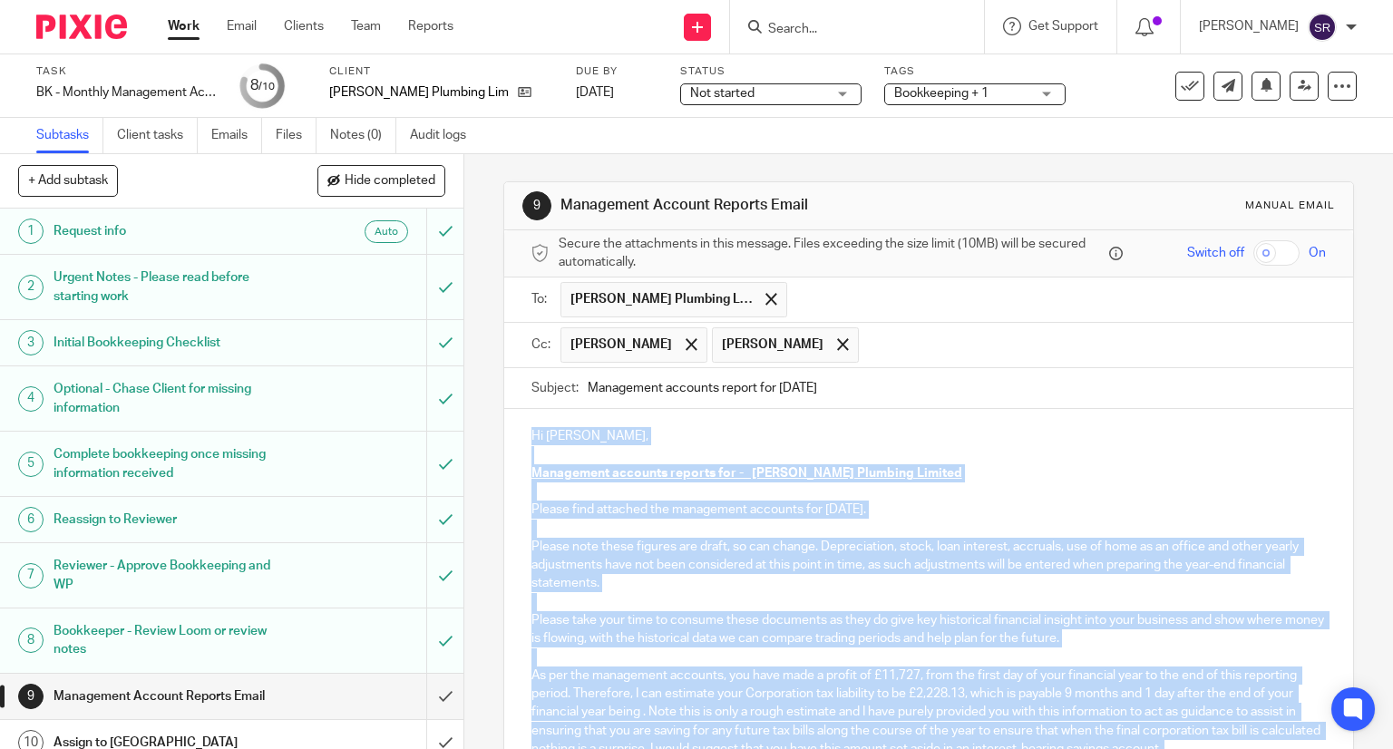
drag, startPoint x: 855, startPoint y: 547, endPoint x: 525, endPoint y: 432, distance: 349.6
click at [525, 432] on div "Hi [PERSON_NAME], Management accounts reports for - [PERSON_NAME] Plumbing Limi…" at bounding box center [929, 682] width 850 height 546
copy div "Lo Ipsum, Dolorsitam consecte adipisc eli - Seddo Eius Temporin Utlabor Etdolo …"
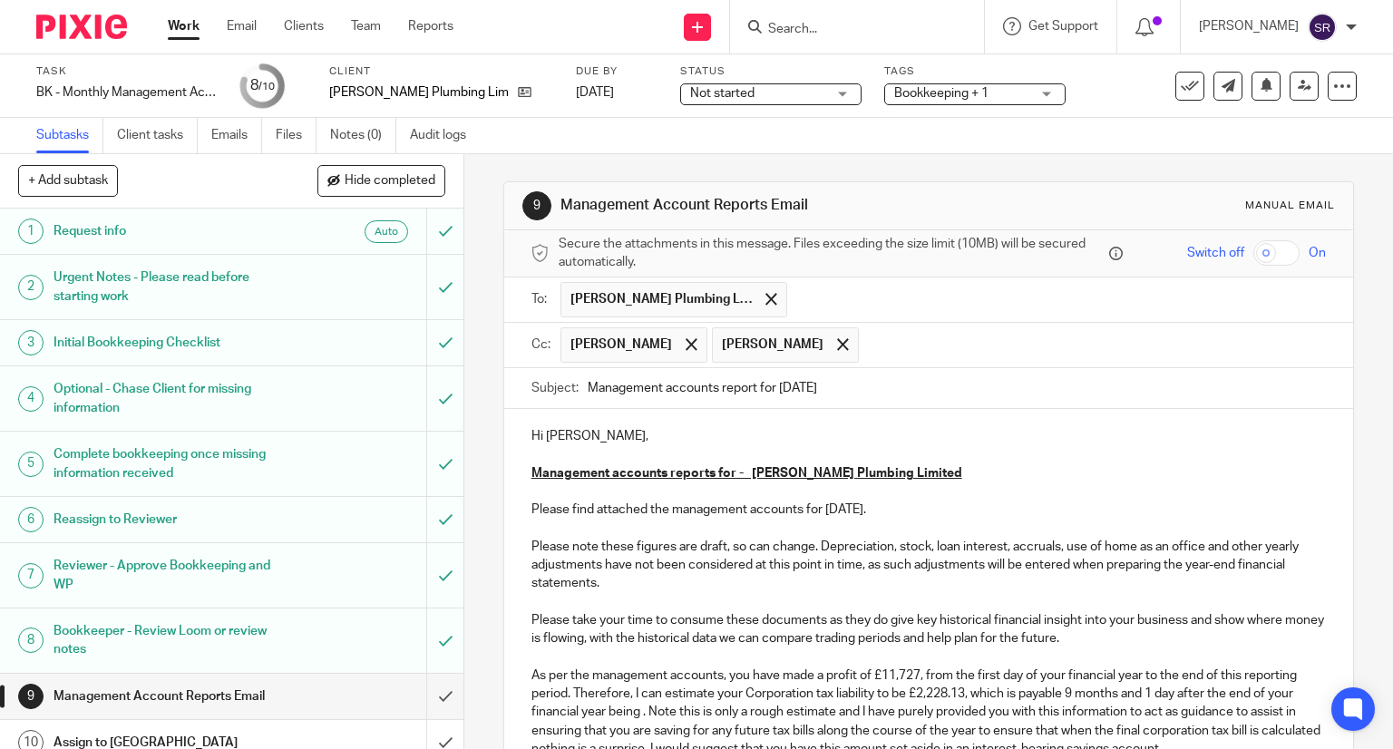
drag, startPoint x: 852, startPoint y: 384, endPoint x: 580, endPoint y: 384, distance: 271.1
click at [588, 384] on input "Management accounts report for [DATE]" at bounding box center [957, 388] width 739 height 41
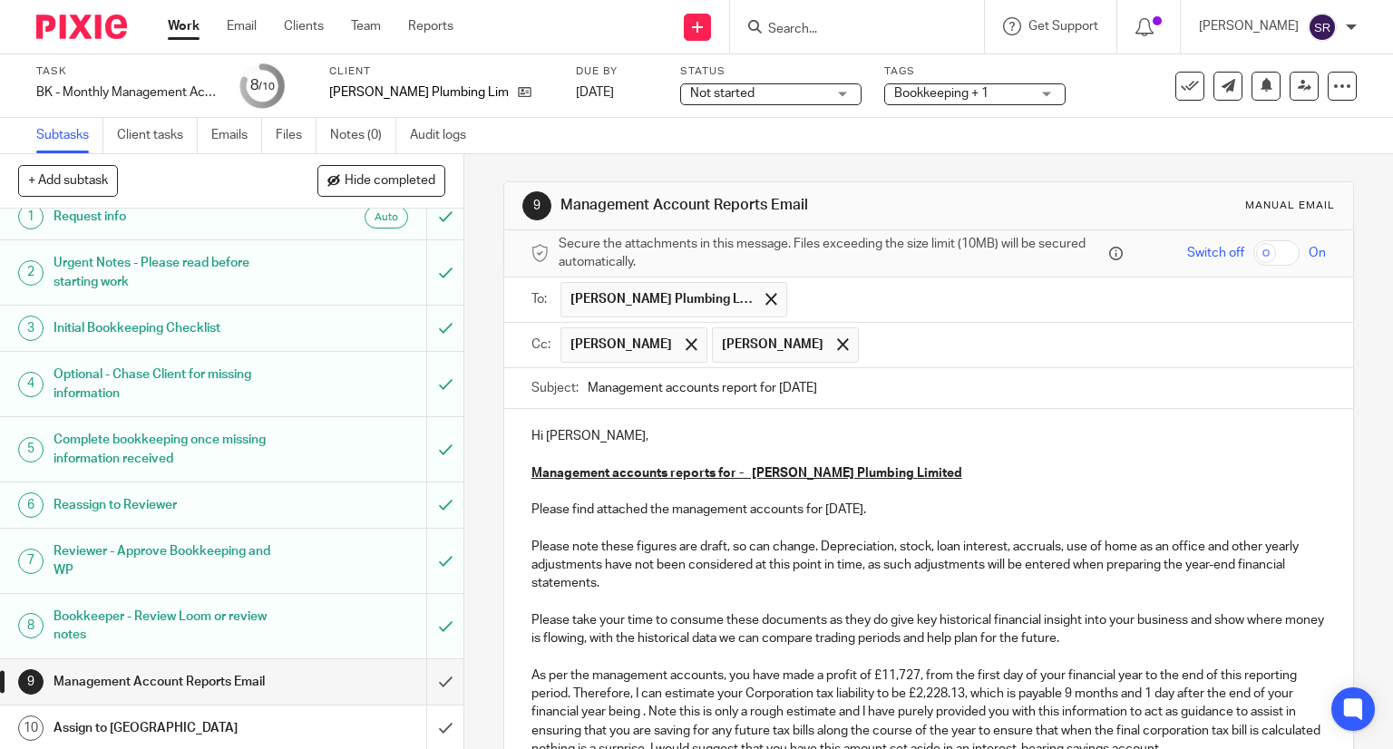
scroll to position [15, 0]
click at [433, 676] on input "submit" at bounding box center [231, 680] width 463 height 45
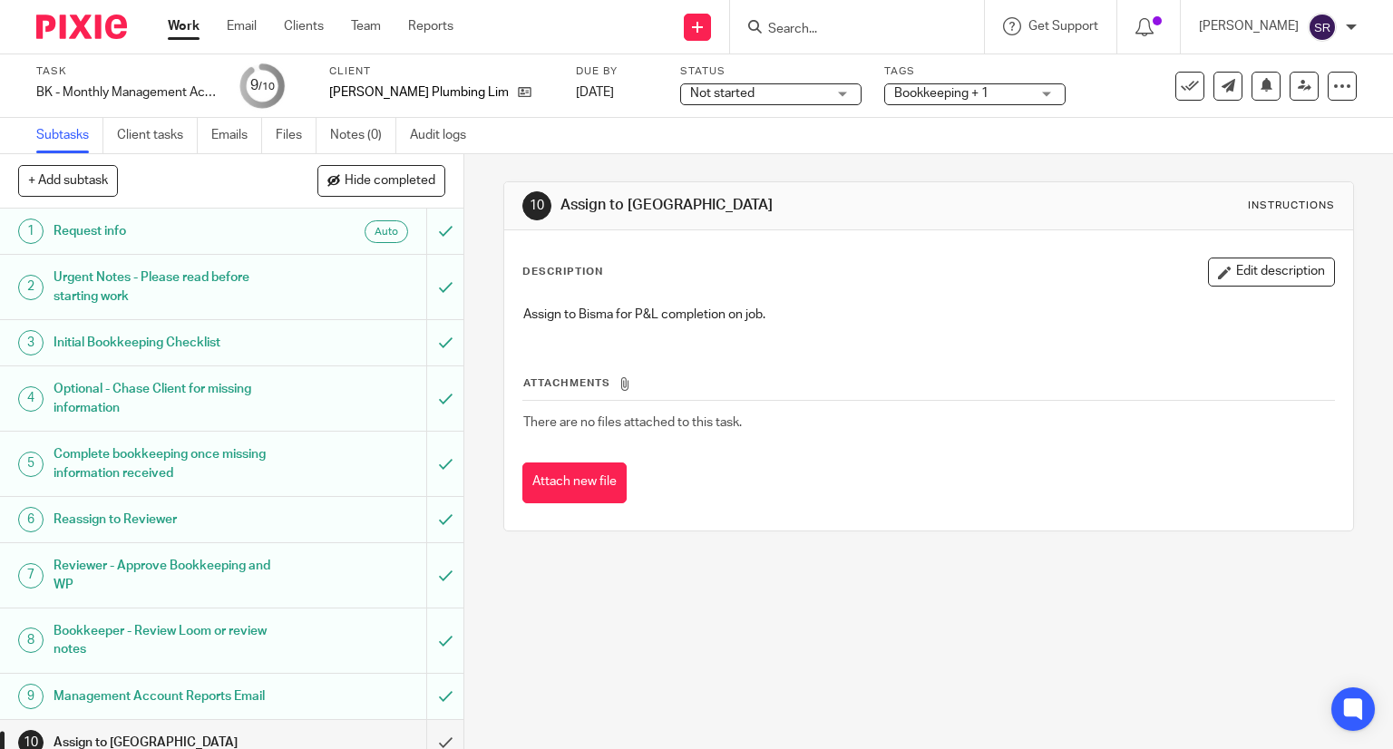
scroll to position [15, 0]
